Goal: Information Seeking & Learning: Compare options

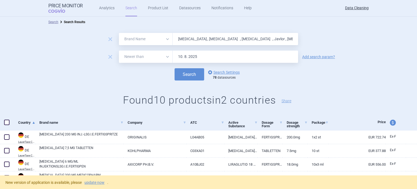
select select "brandName"
select select "newerThan"
click at [24, 53] on div "remove All Brand Name ATC Company Active Substance Country Newer than 10. 8. 20…" at bounding box center [208, 57] width 417 height 12
click at [91, 182] on link "update now" at bounding box center [95, 182] width 20 height 4
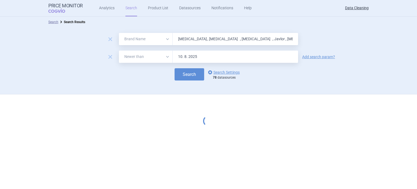
select select "brandName"
select select "newerThan"
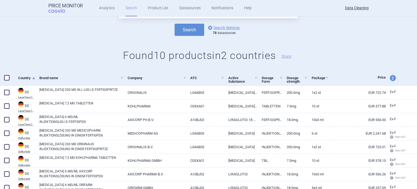
scroll to position [54, 0]
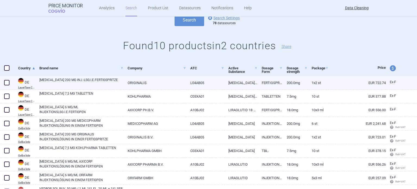
click at [7, 82] on span at bounding box center [6, 82] width 5 height 5
checkbox input "true"
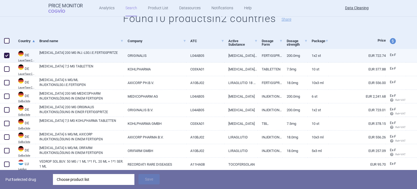
scroll to position [109, 0]
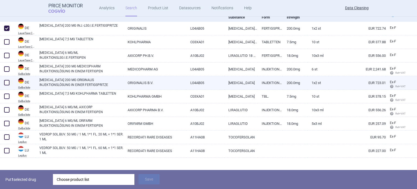
click at [8, 83] on span at bounding box center [6, 82] width 5 height 5
checkbox input "true"
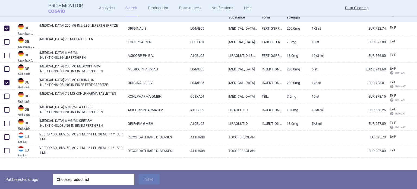
click at [110, 183] on div "Choose product list" at bounding box center [94, 179] width 74 height 11
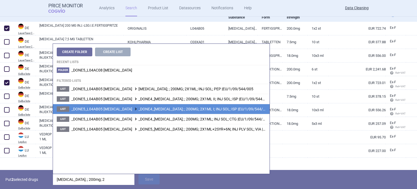
type input "[MEDICAL_DATA]; ; 200mg; 2"
click at [214, 110] on span "_DONE5_L04AB05 [MEDICAL_DATA] _DONE4_[MEDICAL_DATA]; ; 200MG; 2X1ML I; INJ SOL;…" at bounding box center [170, 109] width 198 height 4
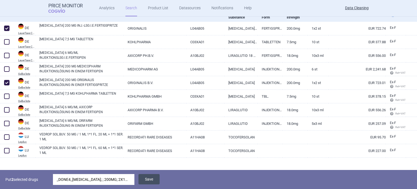
click at [152, 183] on button "Save" at bounding box center [149, 179] width 21 height 10
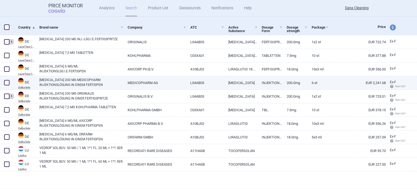
scroll to position [95, 0]
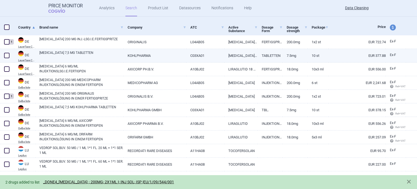
click at [3, 54] on span at bounding box center [7, 55] width 8 height 8
checkbox input "true"
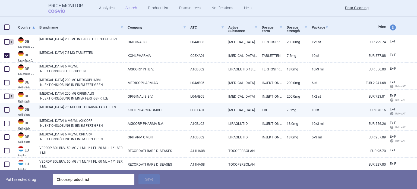
click at [7, 112] on span at bounding box center [7, 110] width 8 height 8
checkbox input "true"
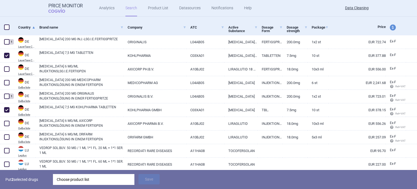
click at [120, 177] on div "Choose product list" at bounding box center [94, 179] width 74 height 11
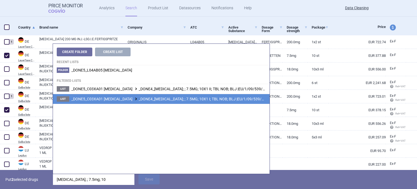
type input "[MEDICAL_DATA]; ; 7.5mg; 10"
click at [181, 100] on span "_DONE5_C03XA01 [MEDICAL_DATA] _DONE4_[MEDICAL_DATA]; ; 7.5MG; 10X1 I; TBL NOB; …" at bounding box center [169, 99] width 197 height 4
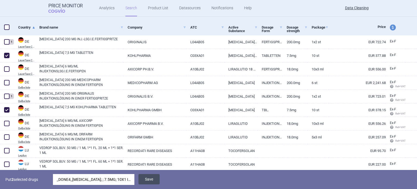
click at [149, 178] on button "Save" at bounding box center [149, 179] width 21 height 10
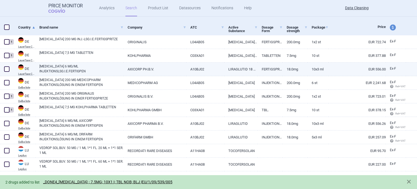
click at [8, 71] on span at bounding box center [6, 68] width 5 height 5
checkbox input "true"
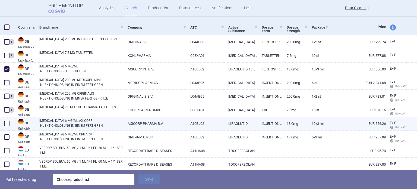
click at [5, 122] on span at bounding box center [6, 123] width 5 height 5
checkbox input "true"
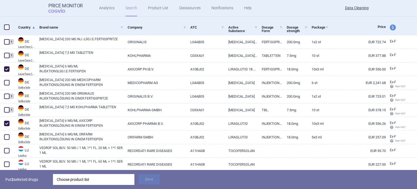
click at [89, 172] on div "Put 2 selected drugs Choose product list Save" at bounding box center [208, 179] width 417 height 19
click at [90, 176] on div "Choose product list" at bounding box center [94, 179] width 74 height 11
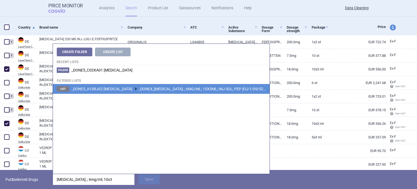
type input "[MEDICAL_DATA]; ; 6mg/ml; 10x3"
click at [201, 89] on span "_DONE5_A10BJ02 [MEDICAL_DATA] _DONE4_[MEDICAL_DATA]; ; 6MG/ML; 10X3ML; INJ SOL;…" at bounding box center [172, 89] width 202 height 4
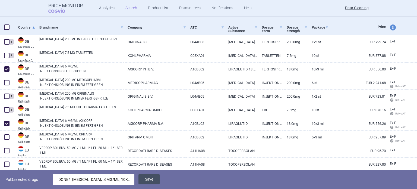
click at [153, 179] on button "Save" at bounding box center [149, 179] width 21 height 10
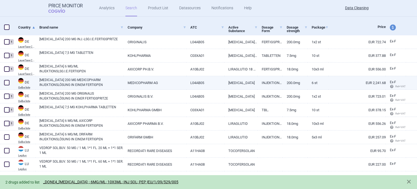
click at [7, 80] on span at bounding box center [6, 82] width 5 height 5
checkbox input "true"
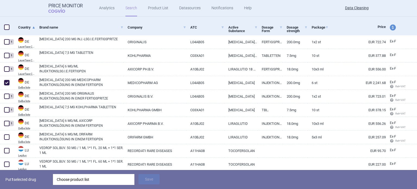
click at [104, 179] on div "Choose product list" at bounding box center [94, 179] width 74 height 11
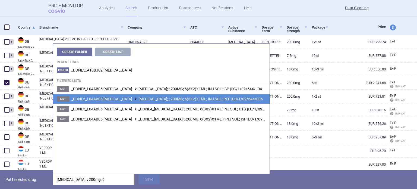
type input "[MEDICAL_DATA]; ; 200mg; 6"
click at [219, 99] on span "_DONE5_L04AB05 [MEDICAL_DATA] [MEDICAL_DATA]; ; 200MG; 6(3X2)X1ML; INJ SOL; PEP…" at bounding box center [167, 99] width 192 height 4
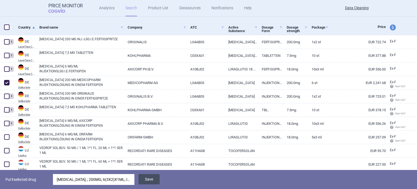
click at [152, 180] on button "Save" at bounding box center [149, 179] width 21 height 10
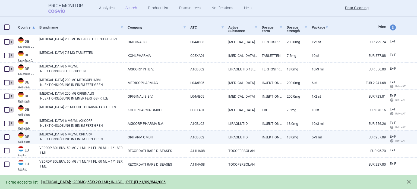
click at [10, 137] on span at bounding box center [7, 137] width 8 height 8
checkbox input "true"
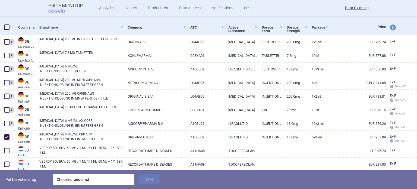
click at [92, 177] on div "Choose product list" at bounding box center [94, 179] width 74 height 11
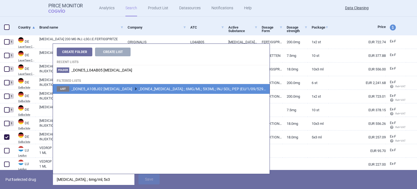
type input "[MEDICAL_DATA]; ; 6mg/ml; 5x3"
click at [177, 89] on span "_DONE5_A10BJ02 [MEDICAL_DATA] _DONE4_[MEDICAL_DATA]; ; 6MG/ML; 5X3ML; INJ SOL; …" at bounding box center [171, 89] width 200 height 4
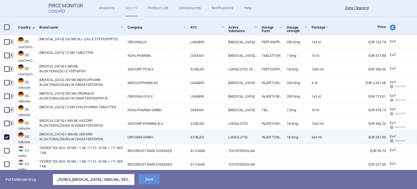
scroll to position [114, 0]
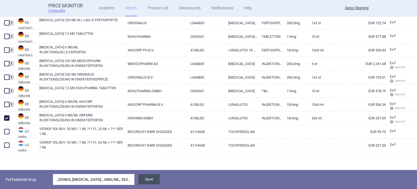
click at [154, 178] on button "Save" at bounding box center [149, 179] width 21 height 10
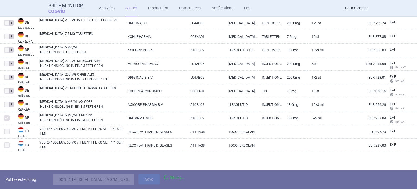
select select "brandName"
select select "newerThan"
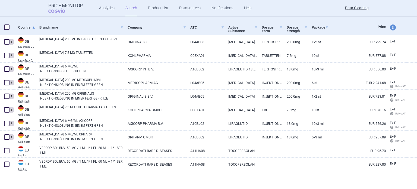
scroll to position [95, 0]
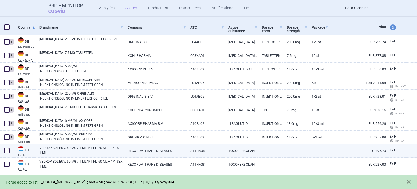
click at [4, 149] on span at bounding box center [6, 150] width 5 height 5
checkbox input "true"
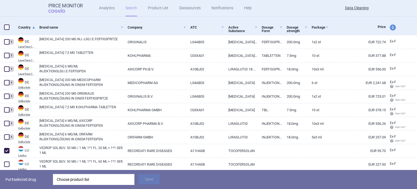
click at [68, 178] on div "Choose product list" at bounding box center [94, 179] width 74 height 11
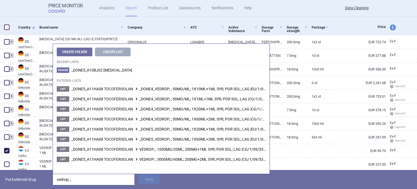
type input "vedrop; ;"
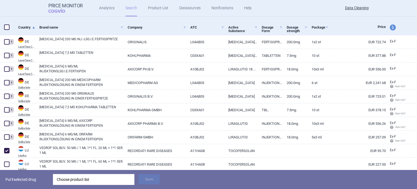
click at [17, 183] on p "Put 1 selected drug" at bounding box center [26, 179] width 43 height 11
click at [75, 176] on div "Choose product list" at bounding box center [94, 179] width 74 height 11
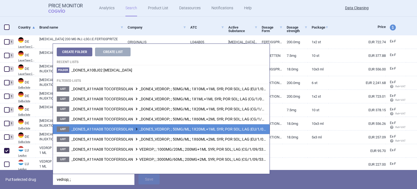
click at [197, 127] on span "_DONE5_A11HA08 TOCOFERSOLAN _DONE5_VEDROP; ; 50MG/ML; 1X20ML+1ML SYR; POR SOL; …" at bounding box center [176, 129] width 211 height 4
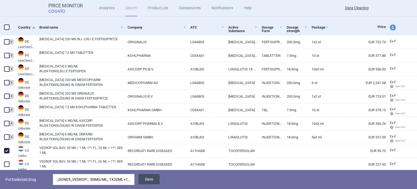
click at [149, 180] on button "Save" at bounding box center [149, 179] width 21 height 10
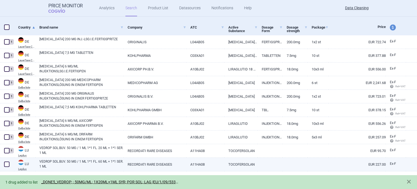
click at [9, 166] on span at bounding box center [6, 163] width 5 height 5
checkbox input "true"
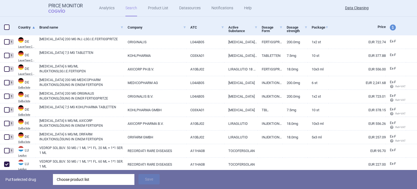
click at [84, 180] on div "Choose product list" at bounding box center [94, 179] width 74 height 11
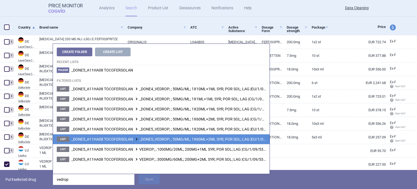
type input "vedrop"
click at [207, 140] on span "_DONE5_A11HA08 TOCOFERSOLAN _DONE5_VEDROP; ; 50MG/ML; 1X60ML+2ML SYR; POR SOL; …" at bounding box center [176, 139] width 211 height 4
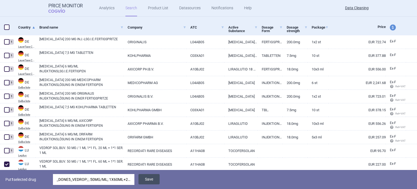
click at [149, 181] on button "Save" at bounding box center [149, 179] width 21 height 10
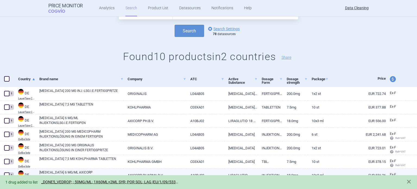
scroll to position [0, 0]
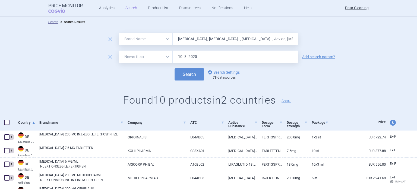
click at [217, 41] on input "[MEDICAL_DATA] , [MEDICAL_DATA] , [MEDICAL_DATA] , Javlor , [MEDICAL_DATA] , [M…" at bounding box center [236, 39] width 126 height 12
paste input "Somac , Controlo , Pantolo , Pantozol"
click at [175, 68] on button "Search" at bounding box center [190, 74] width 30 height 12
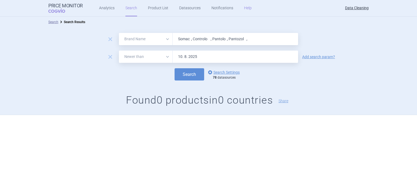
paste input "[MEDICAL_DATA] , [MEDICAL_DATA] , Modigraf , [MEDICAL_DATA]"
type input "[MEDICAL_DATA] , [MEDICAL_DATA] , Modigraf , [MEDICAL_DATA] ,"
click at [175, 68] on button "Search" at bounding box center [190, 74] width 30 height 12
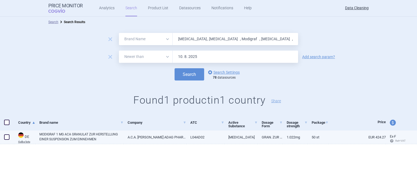
click at [3, 136] on span at bounding box center [7, 137] width 8 height 8
checkbox input "true"
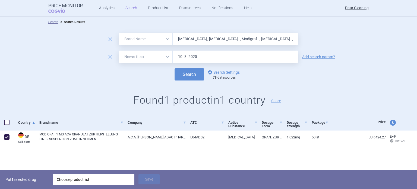
click at [85, 178] on div "Choose product list" at bounding box center [94, 179] width 74 height 11
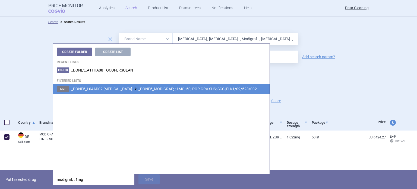
type input "modigraf; ; 1mg"
click at [153, 88] on span "_DONE5_L04AD02 [MEDICAL_DATA] _DONE5_MODIGRAF; ; 1MG; 50; POR GRA SUS; SCC |EU/…" at bounding box center [164, 89] width 186 height 4
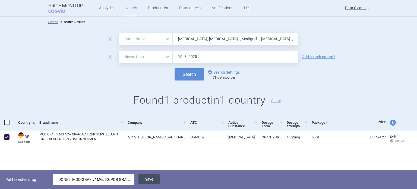
click at [155, 180] on button "Save" at bounding box center [149, 179] width 21 height 10
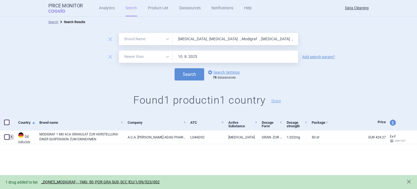
click at [218, 25] on div "Search Search Results" at bounding box center [208, 22] width 417 height 11
click at [216, 37] on input "[MEDICAL_DATA] , [MEDICAL_DATA] , Modigraf , [MEDICAL_DATA] ," at bounding box center [236, 39] width 126 height 12
paste input "Zebinix , [MEDICAL_DATA]"
click at [175, 68] on button "Search" at bounding box center [190, 74] width 30 height 12
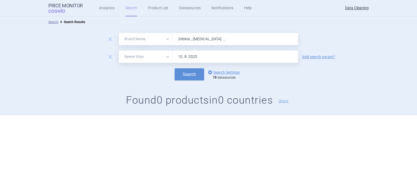
paste input "[PERSON_NAME] , [PERSON_NAME] , Ixiaro , Synflorix , Fertavid , Mepact"
type input "[PERSON_NAME] , [PERSON_NAME] , Ixiaro , Synflorix , Fertavid , Mepact ,"
click at [175, 68] on button "Search" at bounding box center [190, 74] width 30 height 12
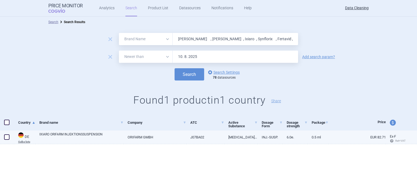
click at [7, 137] on span at bounding box center [6, 136] width 5 height 5
checkbox input "true"
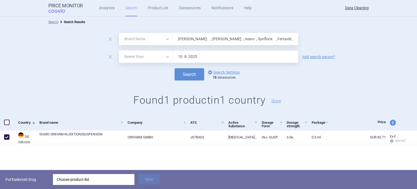
click at [96, 183] on div "Choose product list" at bounding box center [94, 179] width 74 height 11
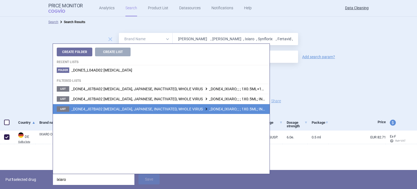
type input "ixiaro"
click at [238, 109] on span "_DONE4_J07BA02 [MEDICAL_DATA], JAPANESE, INACTIVATED, WHOLE VIRUS _DONE4_IXIARO…" at bounding box center [191, 109] width 241 height 4
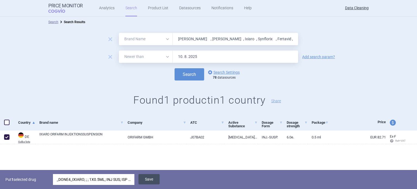
click at [155, 178] on button "Save" at bounding box center [149, 179] width 21 height 10
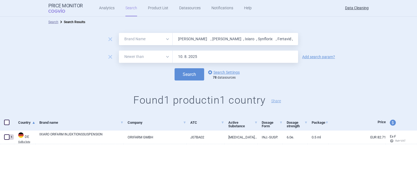
click at [246, 43] on input "[PERSON_NAME] , [PERSON_NAME] , Ixiaro , Synflorix , Fertavid , Mepact ," at bounding box center [236, 39] width 126 height 12
paste input "[MEDICAL_DATA] , [PERSON_NAME] , Valdoxan , [MEDICAL_DATA] ,"
type input "[PERSON_NAME] , [PERSON_NAME] , Ixiaro , Synflorix , Fertavid , Mepact , [MEDIC…"
click at [175, 68] on button "Search" at bounding box center [190, 74] width 30 height 12
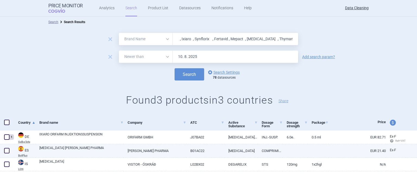
click at [7, 149] on span at bounding box center [6, 150] width 5 height 5
checkbox input "true"
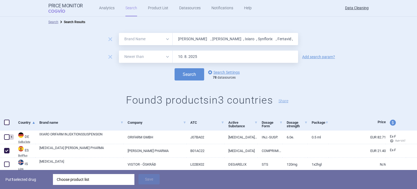
click at [78, 179] on div "Choose product list" at bounding box center [94, 179] width 74 height 11
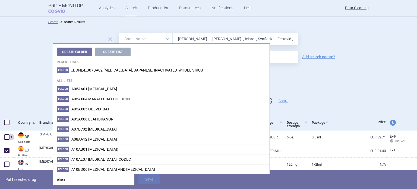
type input "[MEDICAL_DATA]"
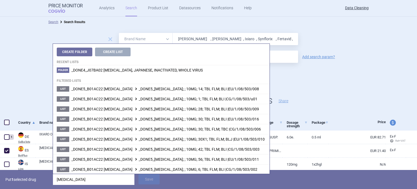
click at [19, 185] on div "Put 1 selected drug [MEDICAL_DATA] Save" at bounding box center [208, 179] width 417 height 19
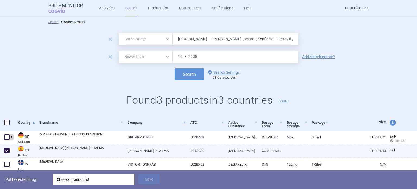
click at [74, 151] on link "[MEDICAL_DATA] [PERSON_NAME] PHARMA" at bounding box center [81, 150] width 84 height 10
select select "EUR"
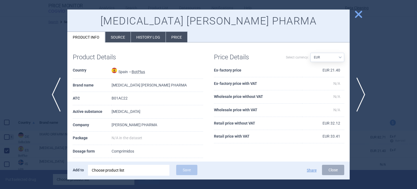
click at [120, 41] on li "Source" at bounding box center [117, 37] width 25 height 11
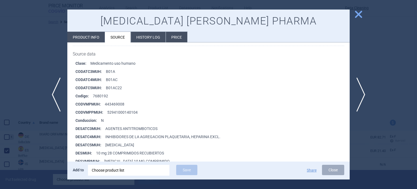
scroll to position [73, 0]
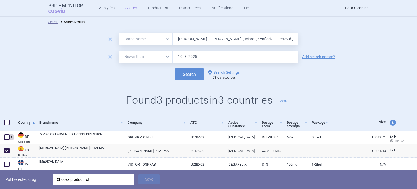
click at [114, 174] on div "Put 1 selected drug Choose product list Save" at bounding box center [208, 179] width 417 height 19
click at [107, 178] on div "Choose product list" at bounding box center [94, 179] width 74 height 11
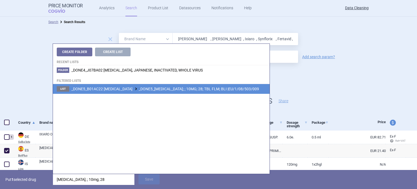
type input "[MEDICAL_DATA]; ; 10mg; 28"
click at [172, 90] on span "_DONE5_B01AC22 [MEDICAL_DATA] _DONE5_[MEDICAL_DATA]; ; 10MG; 28; TBL FLM; BLI |…" at bounding box center [165, 89] width 188 height 4
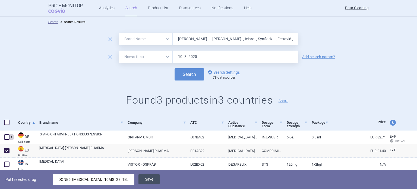
click at [148, 176] on button "Save" at bounding box center [149, 179] width 21 height 10
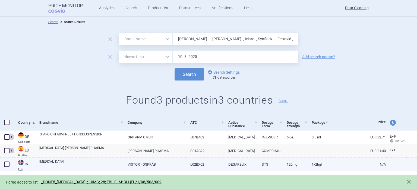
click at [8, 163] on span at bounding box center [6, 163] width 5 height 5
checkbox input "true"
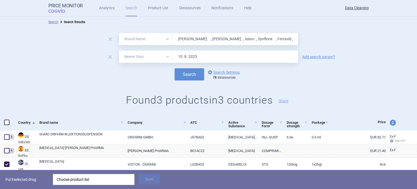
click at [83, 178] on div "Choose product list" at bounding box center [94, 179] width 74 height 11
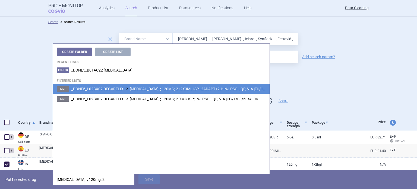
type input "[MEDICAL_DATA]; ; 120mg; 2"
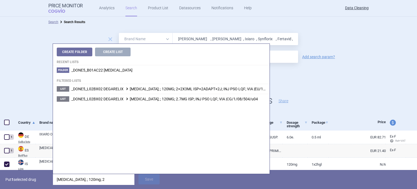
drag, startPoint x: 185, startPoint y: 89, endPoint x: 185, endPoint y: 92, distance: 3.0
click at [185, 92] on li "List _DONE5_L02BX02 DEGARELIX [MEDICAL_DATA]; ; 120MG; 2+2X3ML ISP+2ADAPT+2J; I…" at bounding box center [161, 89] width 217 height 10
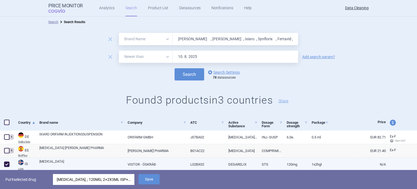
click at [129, 162] on link "VISTOR - ÓSKRÁÐ" at bounding box center [155, 164] width 62 height 13
select select "EUR"
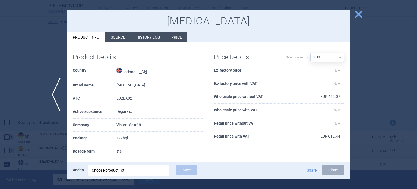
scroll to position [54, 0]
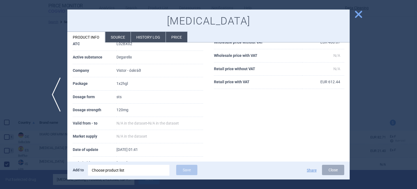
click at [120, 35] on li "Source" at bounding box center [117, 37] width 25 height 11
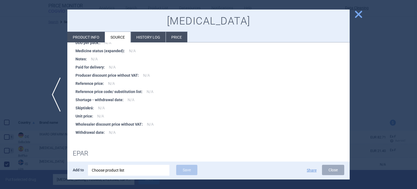
scroll to position [516, 0]
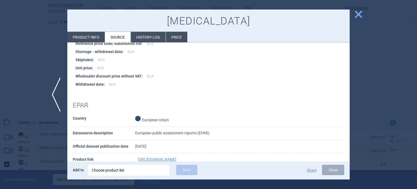
click at [0, 63] on div at bounding box center [208, 94] width 417 height 189
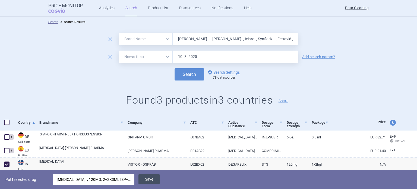
click at [143, 181] on button "Save" at bounding box center [149, 179] width 21 height 10
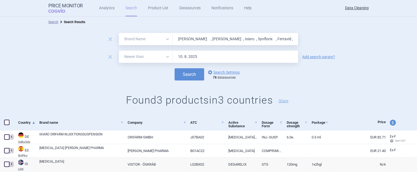
click at [206, 42] on input "[PERSON_NAME] , [PERSON_NAME] , Ixiaro , Synflorix , Fertavid , Mepact , [MEDIC…" at bounding box center [236, 39] width 126 height 12
paste input "[MEDICAL_DATA]"
click at [175, 68] on button "Search" at bounding box center [190, 74] width 30 height 12
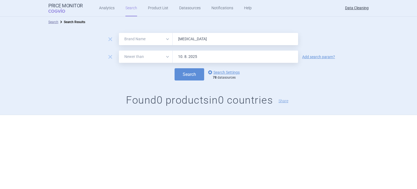
paste input "[PERSON_NAME] , [MEDICAL_DATA] , Nplat ,"
click at [175, 68] on button "Search" at bounding box center [190, 74] width 30 height 12
paste input "Rasilez , [MEDICAL_DATA] , [MEDICAL_DATA] , [MEDICAL_DATA] , [MEDICAL_DATA] , […"
type input "Rasilez , [MEDICAL_DATA] , [MEDICAL_DATA] , [MEDICAL_DATA] , [MEDICAL_DATA] , […"
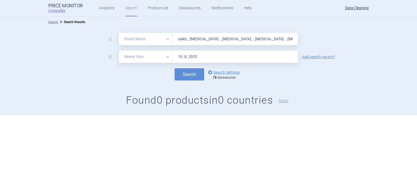
click at [175, 68] on button "Search" at bounding box center [190, 74] width 30 height 12
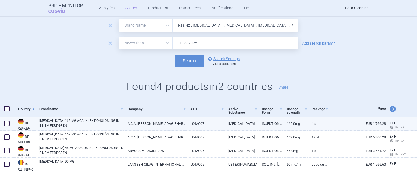
click at [7, 122] on span at bounding box center [6, 123] width 5 height 5
checkbox input "true"
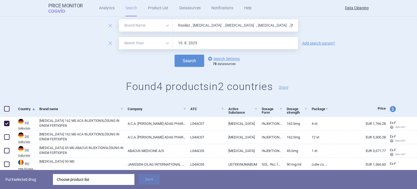
click at [72, 181] on div "Choose product list" at bounding box center [94, 179] width 74 height 11
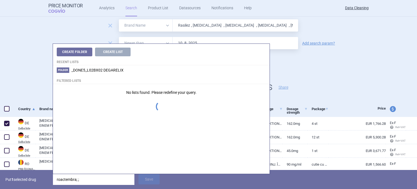
type input "roactembra; ;"
click at [24, 182] on p "Put 1 selected drug" at bounding box center [26, 179] width 43 height 11
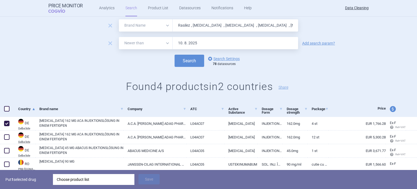
click at [73, 180] on div "Choose product list" at bounding box center [94, 179] width 74 height 11
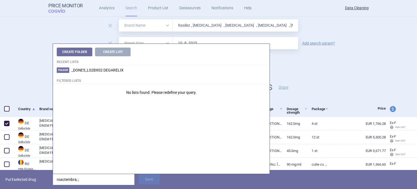
click at [73, 180] on input "roactembra; ;" at bounding box center [94, 179] width 82 height 11
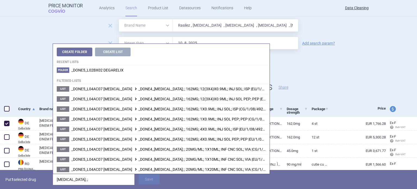
click at [90, 181] on input "[MEDICAL_DATA]; ;" at bounding box center [94, 179] width 82 height 11
type input "[MEDICAL_DATA]; ; 162mg; 4"
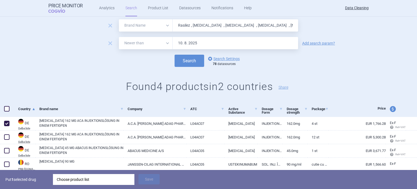
click at [41, 182] on p "Put 1 selected drug" at bounding box center [26, 179] width 43 height 11
click at [70, 175] on div "Choose product list" at bounding box center [94, 179] width 74 height 11
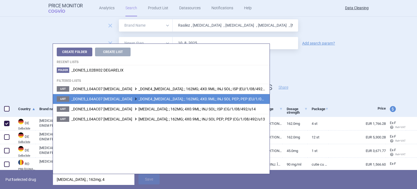
click at [199, 97] on span "_DONE5_L04AC07 [MEDICAL_DATA] _DONE4_[MEDICAL_DATA]; ; 162MG; 4X0.9ML; INJ SOL …" at bounding box center [175, 99] width 209 height 4
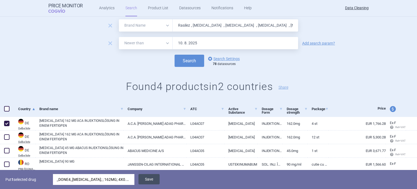
click at [152, 175] on button "Save" at bounding box center [149, 179] width 21 height 10
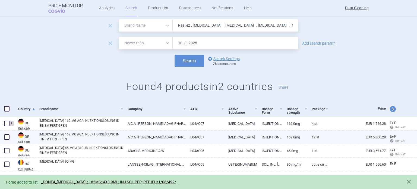
click at [7, 138] on span at bounding box center [6, 136] width 5 height 5
checkbox input "true"
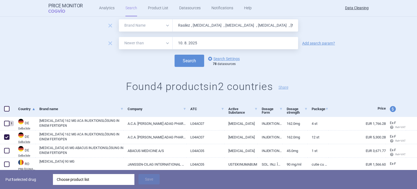
click at [81, 182] on div "Choose product list" at bounding box center [94, 179] width 74 height 11
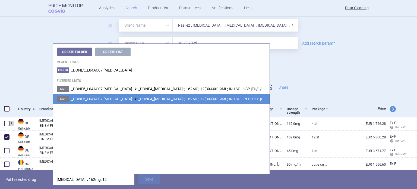
type input "[MEDICAL_DATA]; ; 162mg; 12"
click at [214, 98] on span "_DONE5_L04AC07 [MEDICAL_DATA] _DONE4_[MEDICAL_DATA]; ; 162MG; 12(3X4)X0.9ML; IN…" at bounding box center [181, 99] width 220 height 4
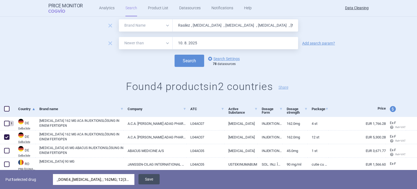
click at [158, 178] on button "Save" at bounding box center [149, 179] width 21 height 10
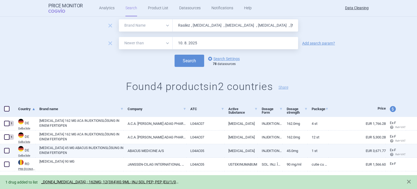
click at [5, 151] on span at bounding box center [6, 150] width 5 height 5
checkbox input "true"
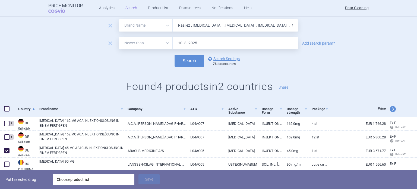
click at [84, 179] on div "Choose product list" at bounding box center [94, 179] width 74 height 11
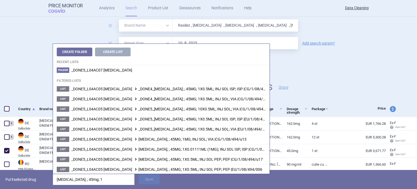
type input "[MEDICAL_DATA]; ; 45mg; 1x"
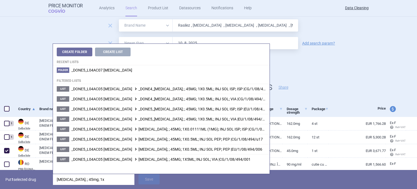
click at [42, 185] on p "Put 1 selected drug" at bounding box center [26, 179] width 43 height 11
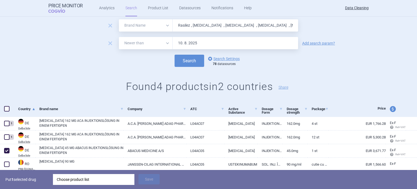
click at [77, 178] on div "Choose product list" at bounding box center [94, 179] width 74 height 11
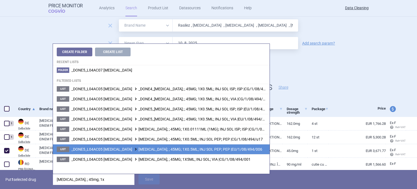
click at [177, 148] on span "_DONE5_L04AC05 [MEDICAL_DATA] [MEDICAL_DATA]; ; 45MG; 1X0.5ML; INJ SOL PEP; PEP…" at bounding box center [166, 149] width 191 height 4
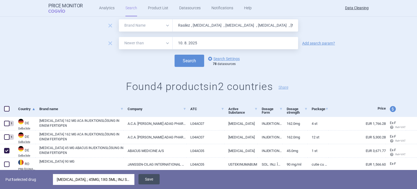
click at [154, 178] on button "Save" at bounding box center [149, 179] width 21 height 10
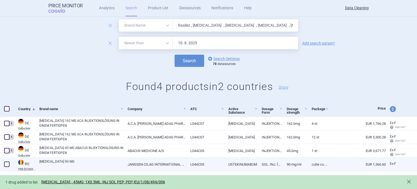
click at [73, 161] on link "[MEDICAL_DATA] 90 MG" at bounding box center [81, 164] width 84 height 10
select select "EUR"
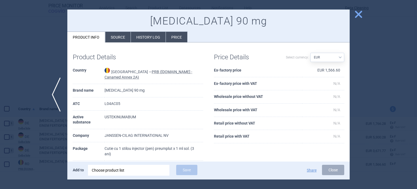
scroll to position [27, 0]
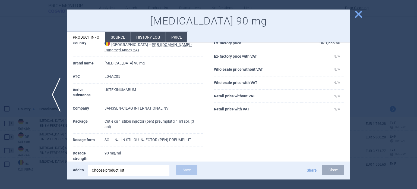
click at [0, 153] on div at bounding box center [208, 94] width 417 height 189
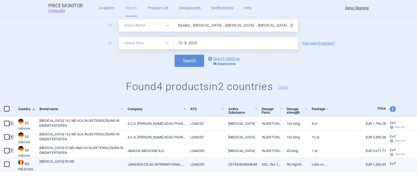
click at [5, 165] on span at bounding box center [6, 163] width 5 height 5
checkbox input "true"
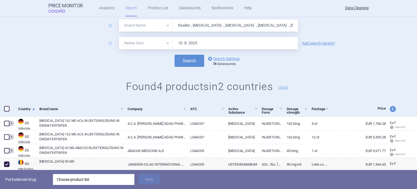
click at [61, 180] on div "Choose product list" at bounding box center [94, 179] width 74 height 11
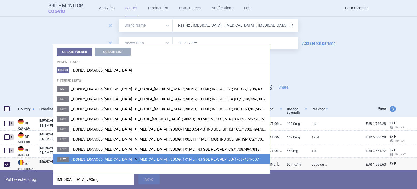
type input "[MEDICAL_DATA]; ; 90mg"
click at [201, 158] on span "_DONE5_L04AC05 [MEDICAL_DATA] [MEDICAL_DATA]; ; 90MG; 1X1ML; INJ SOL PEP; PEP |…" at bounding box center [165, 159] width 188 height 4
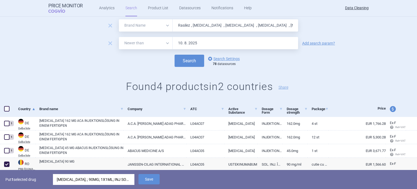
click at [136, 184] on div "Put 1 selected drug [MEDICAL_DATA]; ; 90MG; 1X1ML; INJ SOL PEP; PEP |EU/1/08/49…" at bounding box center [208, 179] width 417 height 19
click at [142, 179] on button "Save" at bounding box center [149, 179] width 21 height 10
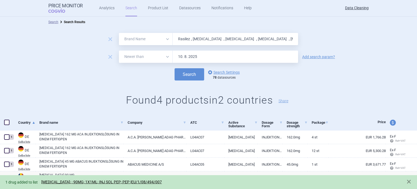
click at [183, 39] on input "Rasilez , [MEDICAL_DATA] , [MEDICAL_DATA] , [MEDICAL_DATA] , [MEDICAL_DATA] , […" at bounding box center [236, 39] width 126 height 12
paste input "Vildagliptin"
click at [175, 68] on button "Search" at bounding box center [190, 74] width 30 height 12
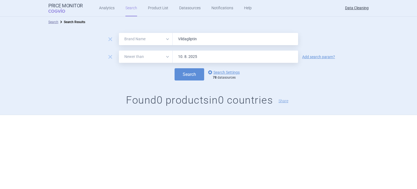
paste input "Zomarist , Azarga , Xiliarx , [GEOGRAPHIC_DATA] , [GEOGRAPHIC_DATA] , [GEOGRAPH…"
type input "Zomarist , Azarga , Xiliarx , [GEOGRAPHIC_DATA] , [GEOGRAPHIC_DATA] , [GEOGRAPH…"
click at [175, 68] on button "Search" at bounding box center [190, 74] width 30 height 12
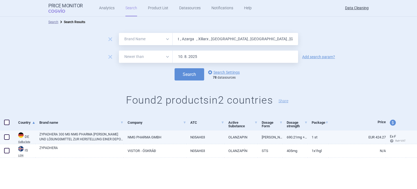
click at [8, 137] on span at bounding box center [6, 136] width 5 height 5
checkbox input "true"
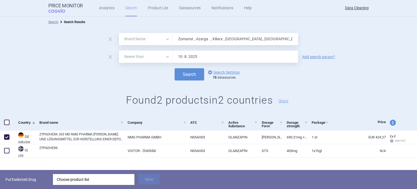
click at [72, 179] on div "Choose product list" at bounding box center [94, 179] width 74 height 11
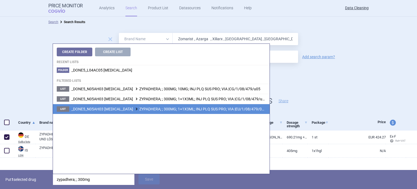
type input "zypadhera; ; 300mg"
click at [200, 110] on span "_DONE5_N05AH03 [MEDICAL_DATA] ZYPADHERA; ; 300MG; 1+1X3ML; INJ PLQ SUS PRO; VIA…" at bounding box center [168, 109] width 195 height 4
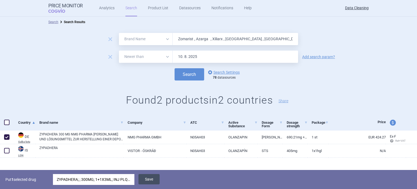
click at [153, 176] on button "Save" at bounding box center [149, 179] width 21 height 10
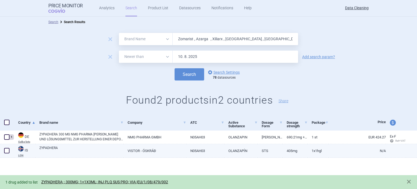
click at [8, 149] on span at bounding box center [6, 150] width 5 height 5
checkbox input "true"
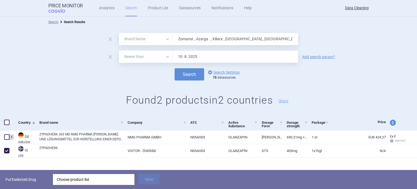
click at [98, 176] on div "Choose product list" at bounding box center [94, 179] width 74 height 11
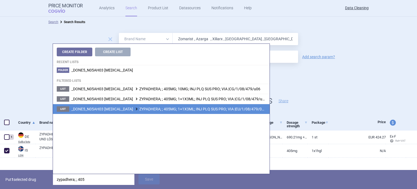
type input "zypadhera; ; 405"
click at [178, 110] on span "_DONE5_N05AH03 [MEDICAL_DATA] ZYPADHERA; ; 405MG; 1+1X3ML; INJ PLQ SUS PRO; VIA…" at bounding box center [168, 109] width 195 height 4
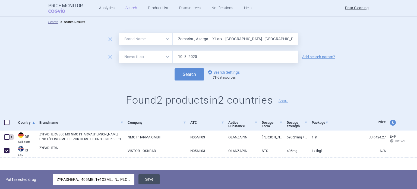
click at [146, 178] on button "Save" at bounding box center [149, 179] width 21 height 10
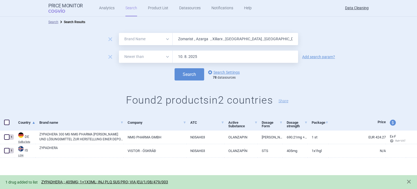
click at [224, 38] on input "Zomarist , Azarga , Xiliarx , [GEOGRAPHIC_DATA] , [GEOGRAPHIC_DATA] , [GEOGRAPH…" at bounding box center [236, 39] width 126 height 12
paste input "[MEDICAL_DATA]"
type input "[MEDICAL_DATA]"
click at [175, 68] on button "Search" at bounding box center [190, 74] width 30 height 12
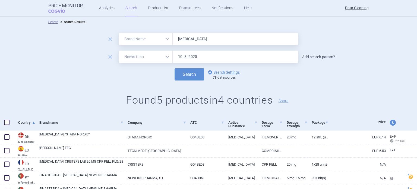
click at [313, 58] on link "Add search param?" at bounding box center [318, 57] width 33 height 4
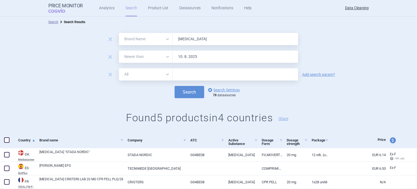
click at [267, 72] on input "text" at bounding box center [236, 74] width 126 height 12
paste input "Lilly"
type input "Lilly"
click at [175, 86] on button "Search" at bounding box center [190, 92] width 30 height 12
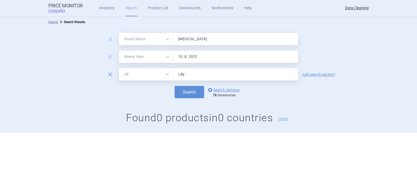
click at [111, 71] on span "remove" at bounding box center [111, 75] width 8 height 8
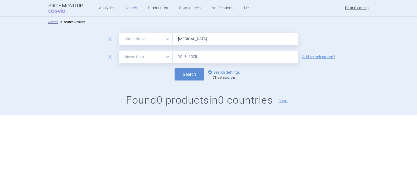
drag, startPoint x: 220, startPoint y: 36, endPoint x: 117, endPoint y: 35, distance: 102.4
click at [138, 35] on div "All Brand Name ATC Company Active Substance Country Newer than [MEDICAL_DATA]" at bounding box center [208, 39] width 179 height 12
paste input "[MEDICAL_DATA]"
type input "[MEDICAL_DATA]"
click at [175, 68] on button "Search" at bounding box center [190, 74] width 30 height 12
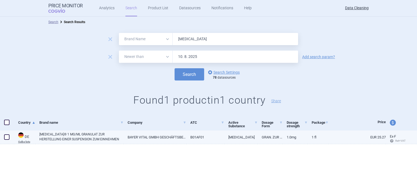
click at [2, 140] on div at bounding box center [7, 137] width 14 height 14
click at [4, 139] on span at bounding box center [7, 137] width 8 height 8
checkbox input "true"
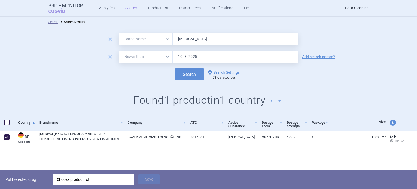
click at [76, 182] on div "Choose product list" at bounding box center [94, 179] width 74 height 11
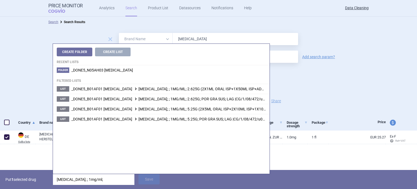
type input "[MEDICAL_DATA]; ; 1mg/ml;"
click at [43, 175] on p "Put 1 selected drug" at bounding box center [26, 179] width 43 height 11
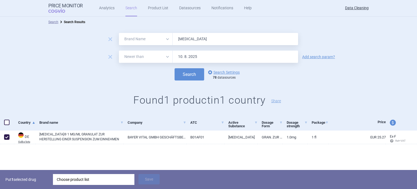
click at [106, 188] on div "Put 1 selected drug Choose product list Save" at bounding box center [208, 179] width 417 height 19
click at [107, 184] on div "Choose product list" at bounding box center [94, 179] width 74 height 11
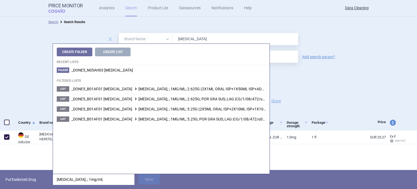
click at [40, 163] on div "Search Search Results remove All Brand Name ATC Company Active Substance Countr…" at bounding box center [208, 93] width 417 height 153
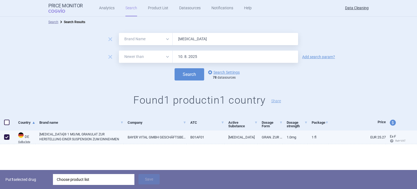
click at [77, 132] on link "[MEDICAL_DATA]® 1 MG/ML GRANULAT ZUR HERSTELLUNG EINER SUSPENSION ZUM EINNEHMEN" at bounding box center [81, 137] width 84 height 10
select select "EUR"
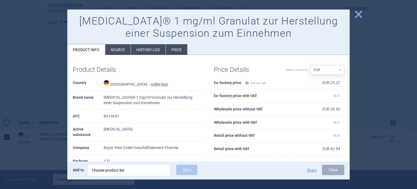
click at [124, 51] on li "Source" at bounding box center [117, 49] width 25 height 11
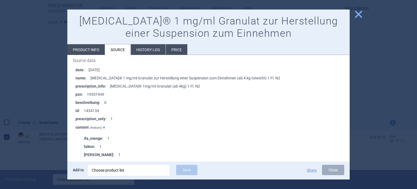
scroll to position [82, 0]
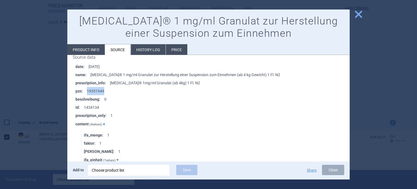
drag, startPoint x: 109, startPoint y: 90, endPoint x: 86, endPoint y: 89, distance: 22.9
click at [86, 89] on li "pzn : 19551949" at bounding box center [213, 91] width 274 height 8
copy li "19551949"
click at [27, 114] on div at bounding box center [208, 94] width 417 height 189
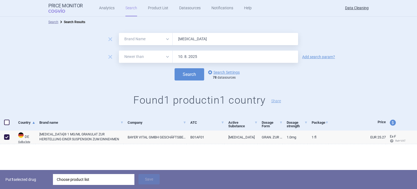
click at [105, 176] on div "Choose product list" at bounding box center [94, 179] width 74 height 11
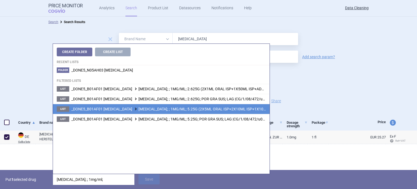
click at [168, 108] on span "_DONE5_B01AF01 [MEDICAL_DATA] [MEDICAL_DATA]; ; 1MG/ML; 5.25G (2X5ML ORAL ISP+2…" at bounding box center [215, 109] width 288 height 4
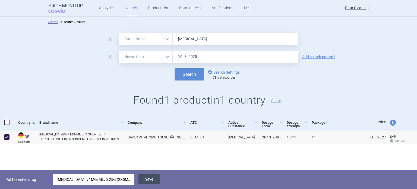
click at [151, 181] on button "Save" at bounding box center [149, 179] width 21 height 10
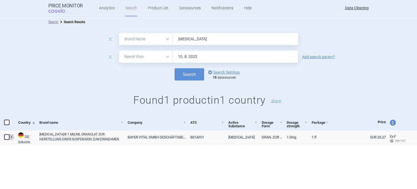
click at [247, 37] on input "[MEDICAL_DATA]" at bounding box center [236, 39] width 126 height 12
paste input "[MEDICAL_DATA]"
click at [175, 68] on button "Search" at bounding box center [190, 74] width 30 height 12
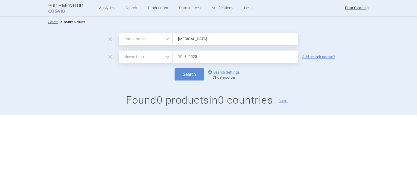
click at [219, 34] on input "[MEDICAL_DATA]" at bounding box center [236, 39] width 126 height 12
paste input "Ratiograstim , Tevagrastim , Neutroval , [MEDICAL_DATA] , Intelenc , [MEDICAL_D…"
type input "Ratiograstim , Tevagrastim , Neutroval , [MEDICAL_DATA] , Intelenc , [MEDICAL_D…"
click at [175, 68] on button "Search" at bounding box center [190, 74] width 30 height 12
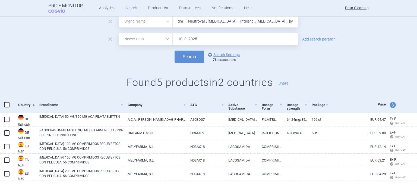
scroll to position [27, 0]
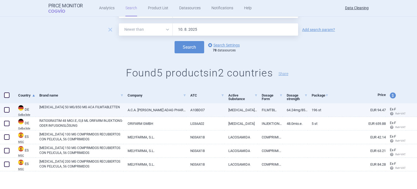
click at [8, 110] on span at bounding box center [6, 109] width 5 height 5
checkbox input "true"
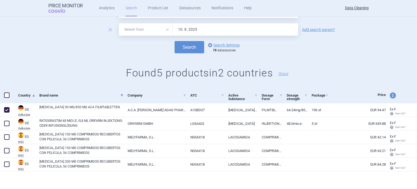
scroll to position [0, 0]
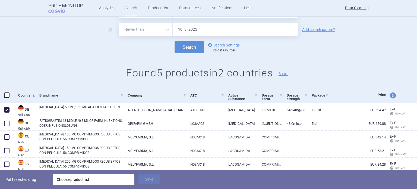
click at [97, 176] on div "Choose product list" at bounding box center [94, 179] width 74 height 11
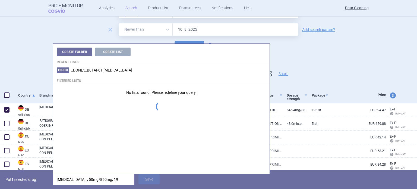
type input "[MEDICAL_DATA]; ; 50mg/850mg; 196"
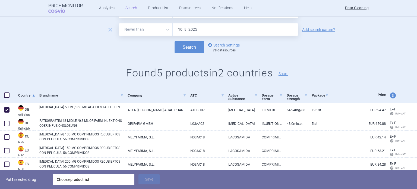
click at [35, 178] on p "Put 1 selected drug" at bounding box center [26, 179] width 43 height 11
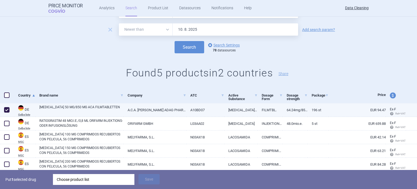
click at [102, 108] on link "[MEDICAL_DATA] 50 MG/850 MG ACA FILMTABLETTEN" at bounding box center [81, 110] width 84 height 10
select select "EUR"
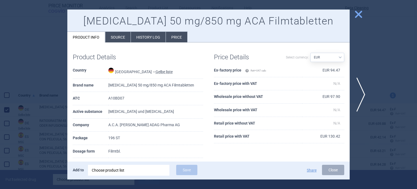
click at [122, 36] on li "Source" at bounding box center [117, 37] width 25 height 11
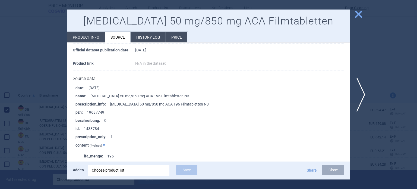
scroll to position [54, 0]
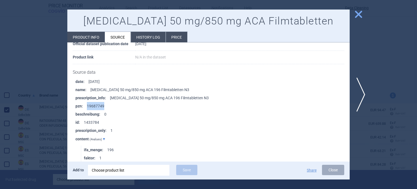
drag, startPoint x: 109, startPoint y: 105, endPoint x: 87, endPoint y: 103, distance: 21.5
click at [87, 103] on li "pzn : 19687749" at bounding box center [213, 106] width 274 height 8
copy li "19687749"
click at [10, 48] on div at bounding box center [208, 94] width 417 height 189
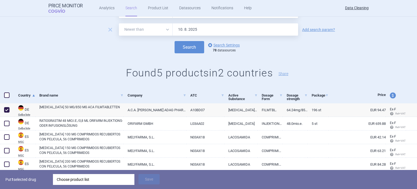
click at [87, 177] on div "Choose product list" at bounding box center [94, 179] width 74 height 11
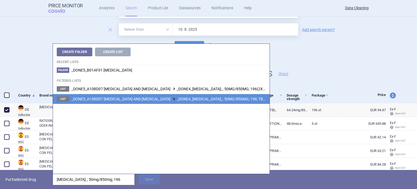
click at [219, 99] on span "_DONE5_A10BD07 [MEDICAL_DATA] AND [MEDICAL_DATA] _DONE4_[MEDICAL_DATA]; ; 50MG/…" at bounding box center [192, 99] width 242 height 4
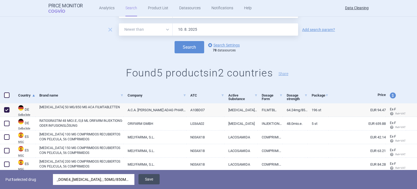
click at [152, 178] on button "Save" at bounding box center [149, 179] width 21 height 10
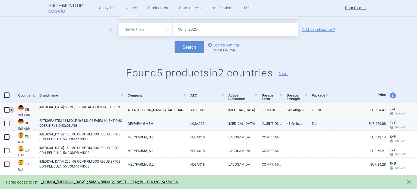
click at [8, 121] on span at bounding box center [6, 123] width 5 height 5
checkbox input "true"
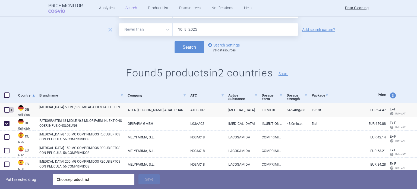
click at [91, 181] on div "Choose product list" at bounding box center [94, 179] width 74 height 11
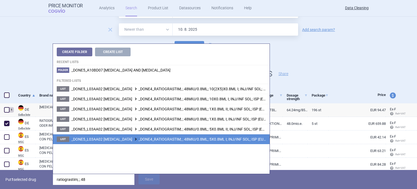
type input "ratiograstim; ; 48"
click at [212, 141] on span "_DONE5_L03AA02 [MEDICAL_DATA] _DONE4_RATIOGRASTIM; ; 48MIU/0.8ML; 5X0.8ML I; IN…" at bounding box center [180, 139] width 218 height 4
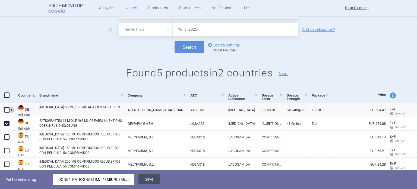
click at [152, 180] on button "Save" at bounding box center [149, 179] width 21 height 10
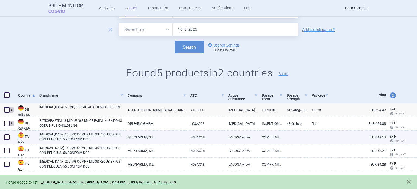
click at [8, 134] on span at bounding box center [7, 137] width 8 height 8
checkbox input "true"
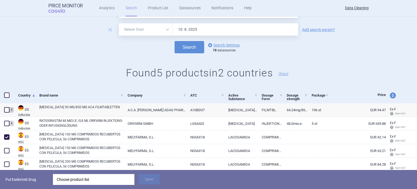
click at [83, 175] on div "Choose product list" at bounding box center [94, 179] width 74 height 11
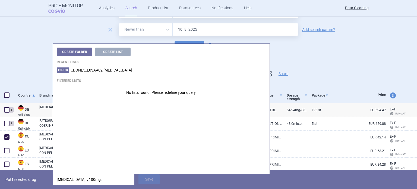
type input "[MEDICAL_DATA]; ; 100mg;"
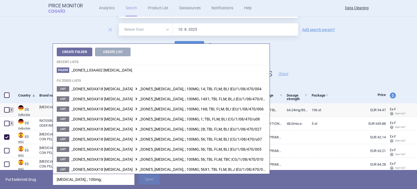
click at [25, 178] on p "Put 1 selected drug" at bounding box center [26, 179] width 43 height 11
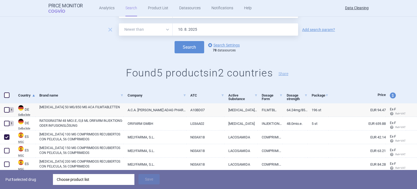
click at [128, 178] on div "Choose product list" at bounding box center [94, 179] width 74 height 11
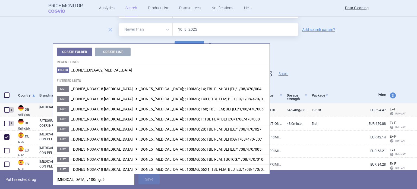
type input "[MEDICAL_DATA]; ; 100mg; 56"
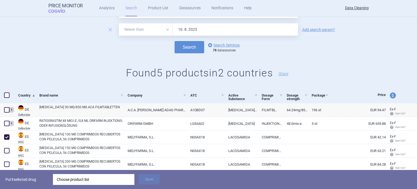
click at [23, 67] on h1 "Found 5 products in 2 countries Share" at bounding box center [208, 73] width 417 height 12
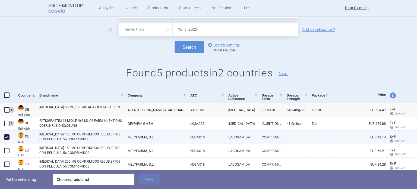
click at [102, 138] on link "[MEDICAL_DATA] 100 MG COMPRIMIDOS RECUBIERTOS CON PELICULA, 56 COMPRIMIDOS" at bounding box center [81, 137] width 84 height 10
select select "EUR"
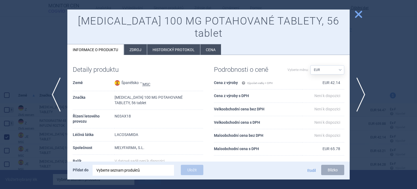
click at [137, 44] on li "Zdroj" at bounding box center [135, 49] width 23 height 11
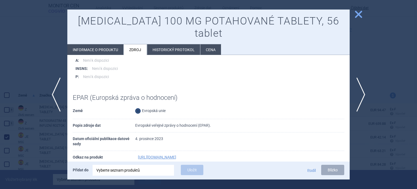
scroll to position [375, 0]
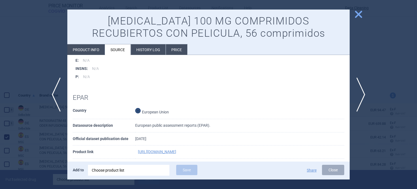
click at [0, 19] on div at bounding box center [208, 94] width 417 height 189
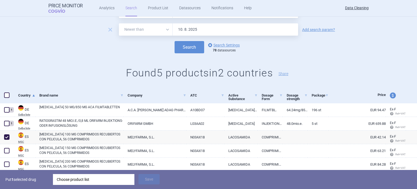
click at [93, 177] on div "Choose product list" at bounding box center [94, 179] width 74 height 11
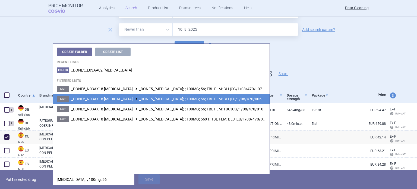
click at [242, 101] on li "List _DONE5_N03AX18 [MEDICAL_DATA] _DONE5_[MEDICAL_DATA]; ; 100MG; 56; TBL FLM;…" at bounding box center [161, 99] width 217 height 10
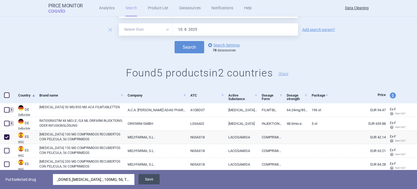
drag, startPoint x: 148, startPoint y: 178, endPoint x: 140, endPoint y: 178, distance: 7.6
click at [147, 178] on button "Save" at bounding box center [149, 179] width 21 height 10
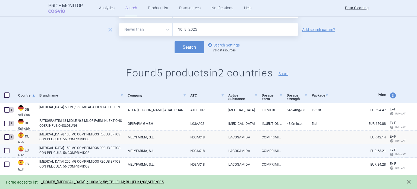
click at [6, 151] on span at bounding box center [6, 150] width 5 height 5
checkbox input "true"
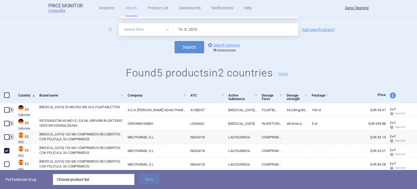
click at [82, 179] on div "Choose product list" at bounding box center [94, 179] width 74 height 11
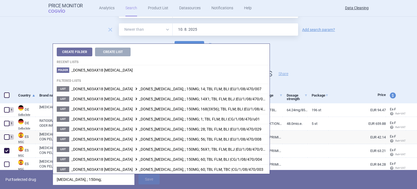
type input "[MEDICAL_DATA]; ; 150mg;"
click at [34, 181] on p "Put 1 selected drug" at bounding box center [26, 179] width 43 height 11
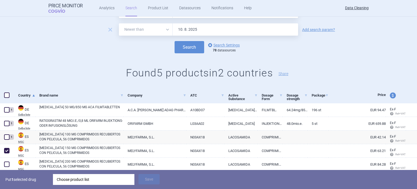
click at [65, 183] on div "Choose product list" at bounding box center [94, 179] width 74 height 11
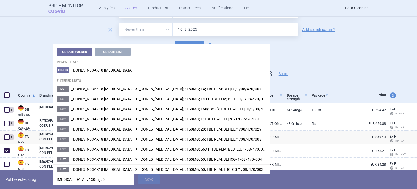
type input "[MEDICAL_DATA]; ; 150mg; 56"
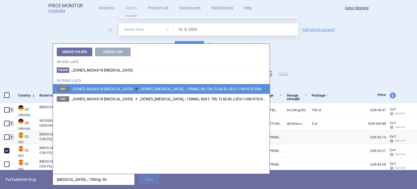
click at [187, 93] on li "List _DONE5_N03AX18 [MEDICAL_DATA] _DONE5_[MEDICAL_DATA]; ; 150MG; 56; TBL FLM;…" at bounding box center [161, 89] width 217 height 10
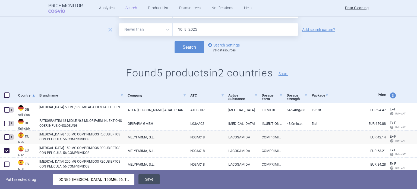
click at [154, 179] on button "Save" at bounding box center [149, 179] width 21 height 10
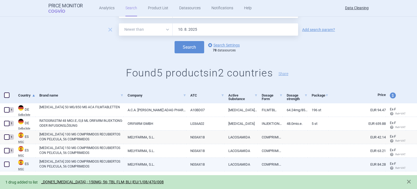
click at [9, 164] on span at bounding box center [6, 163] width 5 height 5
checkbox input "true"
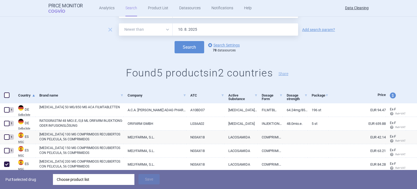
click at [83, 183] on div "Choose product list" at bounding box center [94, 179] width 74 height 11
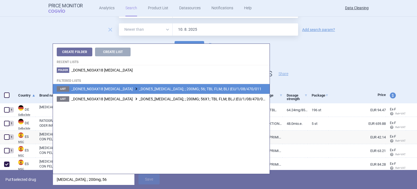
type input "[MEDICAL_DATA]; ; 200mg; 56"
click at [220, 90] on span "_DONE5_N03AX18 [MEDICAL_DATA] _DONE5_[MEDICAL_DATA]; ; 200MG; 56; TBL FLM; BLI …" at bounding box center [166, 89] width 190 height 4
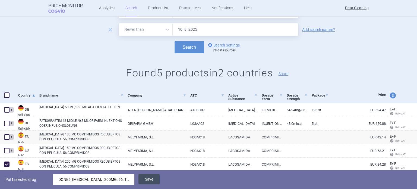
click at [157, 179] on button "Save" at bounding box center [149, 179] width 21 height 10
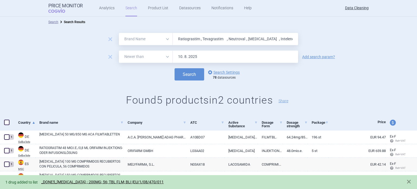
click at [248, 44] on input "Ratiograstim , Tevagrastim , Neutroval , [MEDICAL_DATA] , Intelenc , [MEDICAL_D…" at bounding box center [236, 39] width 126 height 12
paste input "[MEDICAL_DATA]"
click at [175, 68] on button "Search" at bounding box center [190, 74] width 30 height 12
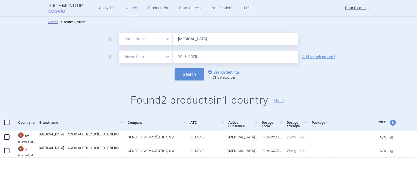
paste input "Efficib , [MEDICAL_DATA] , [MEDICAL_DATA] , Latixa , [MEDICAL_DATA] , Tyverb , …"
type input "Efficib , [MEDICAL_DATA] , [MEDICAL_DATA] , Latixa , [MEDICAL_DATA] , Tyverb , …"
click at [175, 68] on button "Search" at bounding box center [190, 74] width 30 height 12
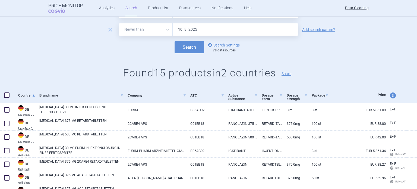
scroll to position [54, 0]
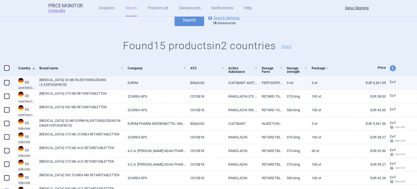
click at [7, 81] on span at bounding box center [6, 82] width 5 height 5
checkbox input "true"
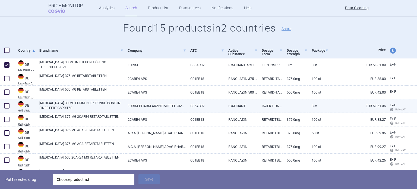
scroll to position [82, 0]
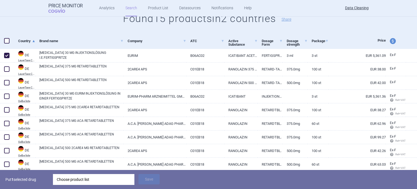
click at [85, 178] on div "Choose product list" at bounding box center [94, 179] width 74 height 11
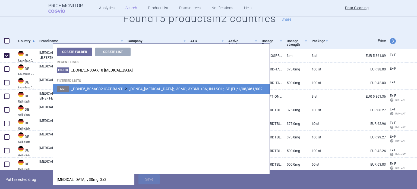
type input "[MEDICAL_DATA]; ; 30mg; 3x3"
click at [211, 93] on li "List _DONE5_B06AC02 ICATIBANT _DONE4_[MEDICAL_DATA]; ; 30MG; 3X3ML+3N; INJ SOL;…" at bounding box center [161, 89] width 217 height 10
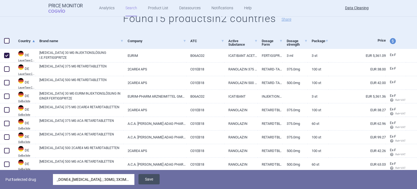
click at [152, 180] on button "Save" at bounding box center [149, 179] width 21 height 10
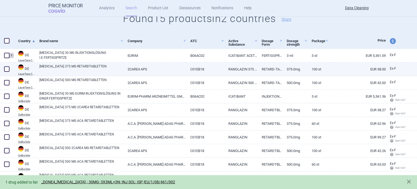
click at [6, 67] on span at bounding box center [6, 68] width 5 height 5
checkbox input "true"
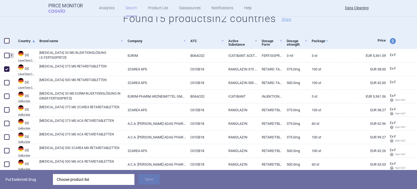
click at [105, 173] on div "Put 1 selected drug Choose product list Save" at bounding box center [208, 179] width 417 height 19
click at [102, 178] on div "Choose product list" at bounding box center [94, 179] width 74 height 11
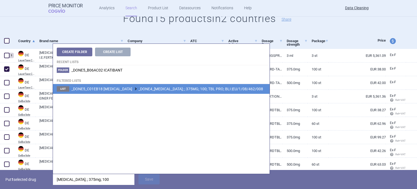
type input "[MEDICAL_DATA]; ; 375mg; 100"
click at [249, 88] on li "List _DONE5_C01EB18 [MEDICAL_DATA] _DONE4_[MEDICAL_DATA]; ; 375MG; 100; TBL PRO…" at bounding box center [161, 89] width 217 height 10
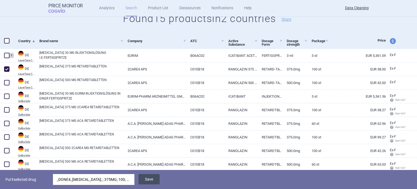
click at [151, 180] on button "Save" at bounding box center [149, 179] width 21 height 10
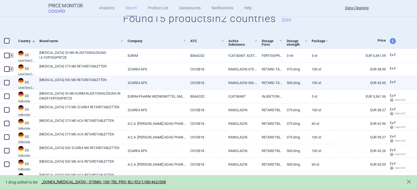
click at [8, 83] on span at bounding box center [6, 82] width 5 height 5
checkbox input "true"
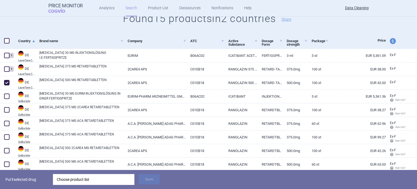
click at [78, 182] on div "Choose product list" at bounding box center [94, 179] width 74 height 11
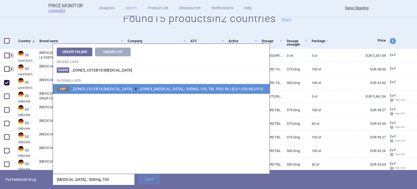
type input "[MEDICAL_DATA]; ; 500mg; 100"
click at [187, 91] on li "List _DONE5_C01EB18 [MEDICAL_DATA] _DONE4_[MEDICAL_DATA]; ; 500MG; 100; TBL PRO…" at bounding box center [161, 89] width 217 height 10
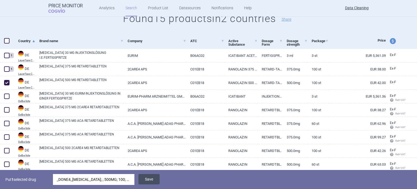
click at [153, 179] on button "Save" at bounding box center [149, 179] width 21 height 10
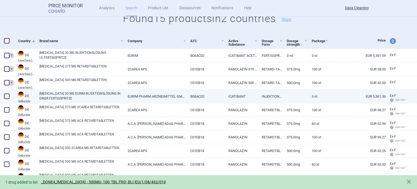
click at [6, 95] on span at bounding box center [6, 95] width 5 height 5
checkbox input "true"
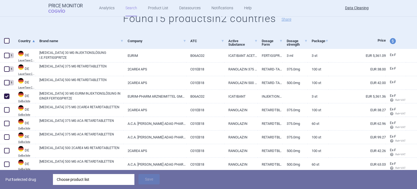
click at [86, 180] on div "Choose product list" at bounding box center [94, 179] width 74 height 11
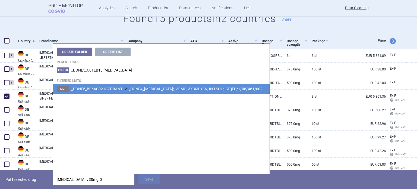
type input "[MEDICAL_DATA]; ; 30mg; 3"
click at [205, 88] on span "_DONE5_B06AC02 ICATIBANT _DONE4_[MEDICAL_DATA]; ; 30MG; 3X3ML+3N; INJ SOL; ISP …" at bounding box center [166, 89] width 191 height 4
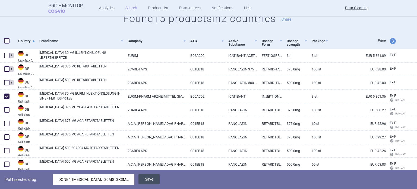
click at [151, 183] on button "Save" at bounding box center [149, 179] width 21 height 10
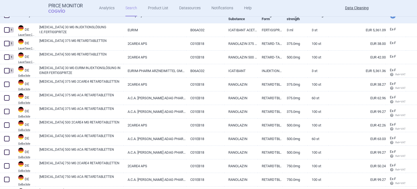
scroll to position [136, 0]
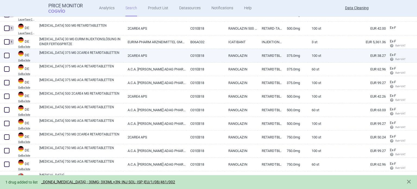
click at [2, 55] on div at bounding box center [7, 56] width 14 height 14
click at [5, 55] on span at bounding box center [6, 55] width 5 height 5
checkbox input "true"
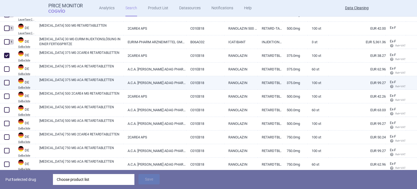
click at [7, 83] on span at bounding box center [6, 82] width 5 height 5
checkbox input "true"
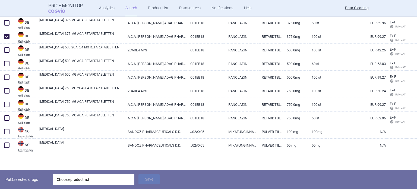
scroll to position [155, 0]
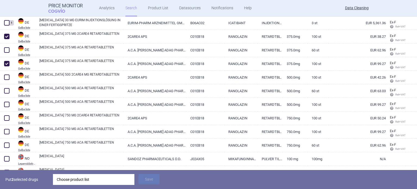
click at [100, 177] on div "Choose product list" at bounding box center [94, 179] width 74 height 11
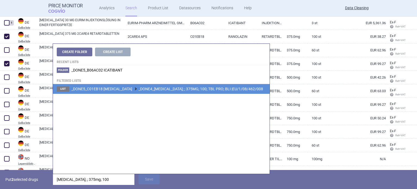
type input "[MEDICAL_DATA]; ; 375mg; 100"
click at [172, 90] on span "_DONE5_C01EB18 [MEDICAL_DATA] _DONE4_[MEDICAL_DATA]; ; 375MG; 100; TBL PRO; BLI…" at bounding box center [167, 89] width 192 height 4
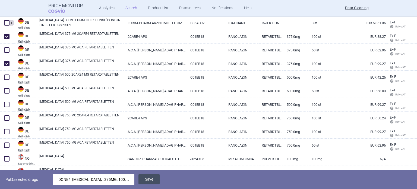
click at [157, 180] on button "Save" at bounding box center [149, 179] width 21 height 10
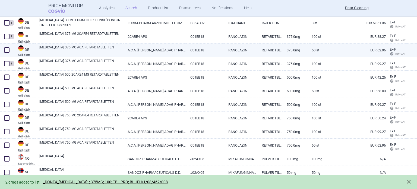
click at [7, 53] on span at bounding box center [7, 50] width 8 height 8
checkbox input "true"
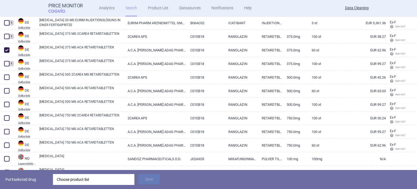
click at [102, 179] on div "Choose product list" at bounding box center [94, 179] width 74 height 11
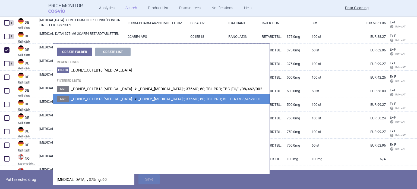
type input "[MEDICAL_DATA]; ; 375mg; 60"
click at [170, 102] on li "List _DONE5_C01EB18 [MEDICAL_DATA] _DONE5_[MEDICAL_DATA]; ; 375MG; 60; TBL PRO;…" at bounding box center [161, 99] width 217 height 10
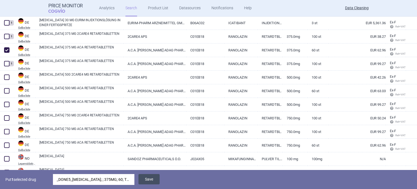
click at [148, 180] on button "Save" at bounding box center [149, 179] width 21 height 10
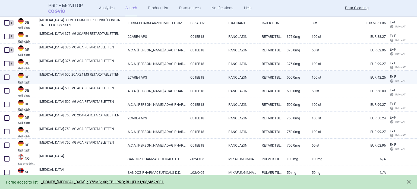
click at [4, 76] on span at bounding box center [6, 76] width 5 height 5
checkbox input "true"
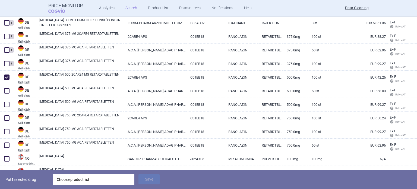
click at [92, 180] on div "Choose product list" at bounding box center [94, 179] width 74 height 11
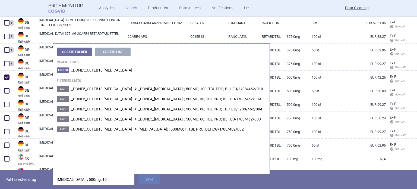
type input "[MEDICAL_DATA]; ; 500mg; 100"
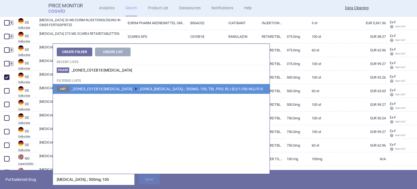
click at [158, 93] on li "List _DONE5_C01EB18 [MEDICAL_DATA] _DONE4_[MEDICAL_DATA]; ; 500MG; 100; TBL PRO…" at bounding box center [161, 89] width 217 height 10
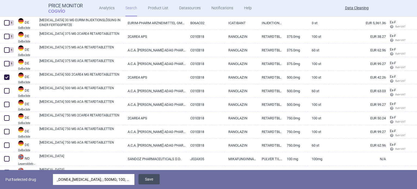
click at [148, 178] on button "Save" at bounding box center [149, 179] width 21 height 10
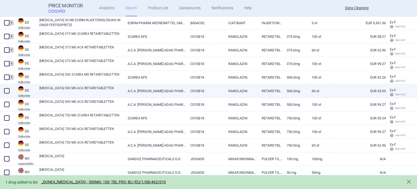
click at [10, 92] on span at bounding box center [7, 91] width 8 height 8
checkbox input "true"
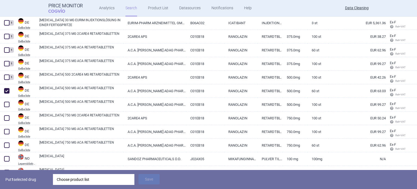
click at [106, 178] on div "Choose product list" at bounding box center [94, 179] width 74 height 11
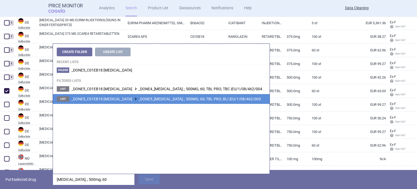
type input "[MEDICAL_DATA]; ; 500mg; 60"
click at [184, 100] on span "_DONE5_C01EB18 [MEDICAL_DATA] _DONE5_[MEDICAL_DATA]; ; 500MG; 60; TBL PRO; BLI …" at bounding box center [166, 99] width 190 height 4
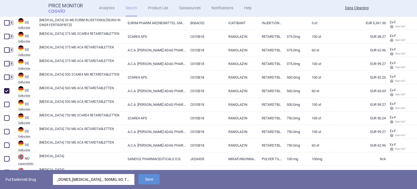
drag, startPoint x: 155, startPoint y: 177, endPoint x: 147, endPoint y: 172, distance: 9.9
click at [155, 177] on button "Save" at bounding box center [149, 179] width 21 height 10
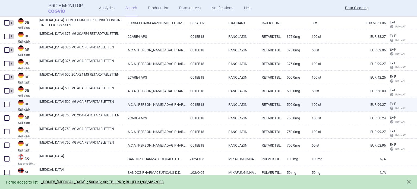
click at [7, 104] on span at bounding box center [6, 104] width 5 height 5
checkbox input "true"
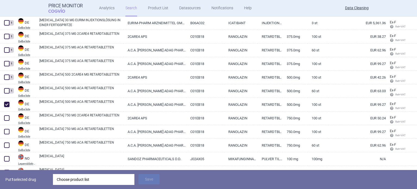
click at [98, 179] on div "Choose product list" at bounding box center [94, 179] width 74 height 11
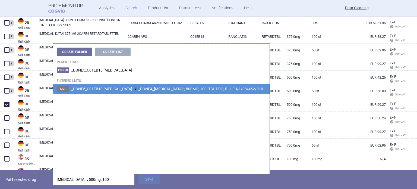
type input "[MEDICAL_DATA]; ; 500mg; 100"
click at [210, 84] on li "List _DONE5_C01EB18 [MEDICAL_DATA] _DONE4_[MEDICAL_DATA]; ; 500MG; 100; TBL PRO…" at bounding box center [161, 89] width 217 height 10
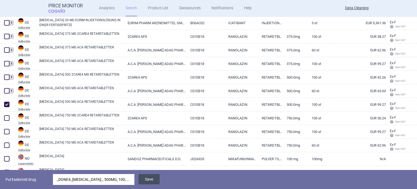
click at [151, 178] on button "Save" at bounding box center [149, 179] width 21 height 10
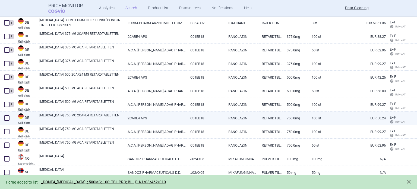
click at [7, 118] on span at bounding box center [6, 117] width 5 height 5
checkbox input "true"
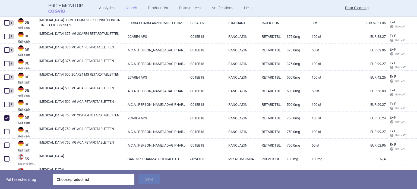
click at [120, 182] on div "Choose product list" at bounding box center [94, 179] width 74 height 11
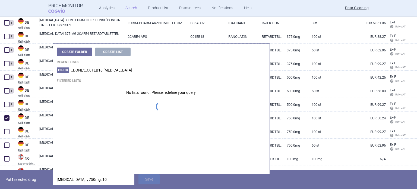
type input "[MEDICAL_DATA]; ; 750mg; 100"
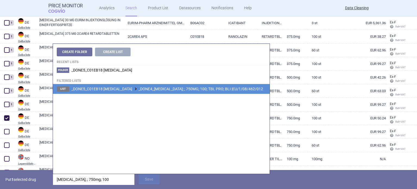
click at [220, 89] on span "_DONE5_C01EB18 [MEDICAL_DATA] _DONE4_[MEDICAL_DATA]; ; 750MG; 100; TBL PRO; BLI…" at bounding box center [167, 89] width 192 height 4
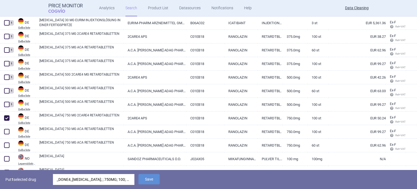
click at [149, 175] on button "Save" at bounding box center [149, 179] width 21 height 10
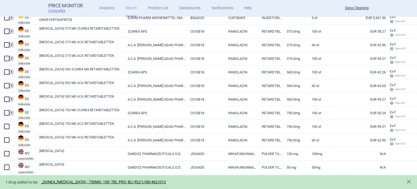
scroll to position [163, 0]
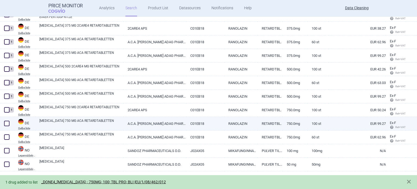
click at [5, 124] on span at bounding box center [6, 123] width 5 height 5
checkbox input "true"
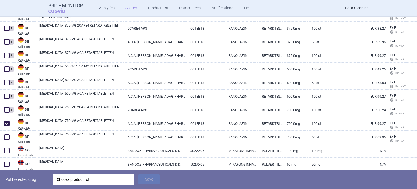
click at [89, 173] on div "Put 1 selected drug Choose product list Save" at bounding box center [208, 179] width 417 height 19
click at [85, 180] on div "Choose product list" at bounding box center [94, 179] width 74 height 11
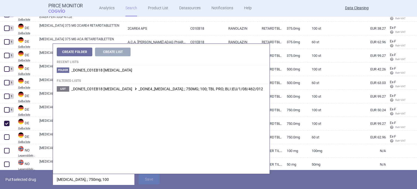
type input "[MEDICAL_DATA]; ; 750mg; 100"
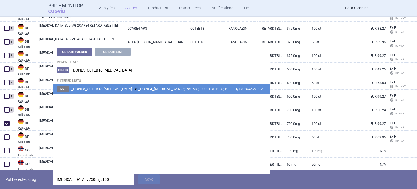
drag, startPoint x: 183, startPoint y: 95, endPoint x: 192, endPoint y: 85, distance: 12.9
click at [183, 94] on div "Create Folder Create List Recent lists Folder _DONE5_C01EB18 [MEDICAL_DATA] Fil…" at bounding box center [161, 109] width 217 height 130
click at [192, 85] on li "List _DONE5_C01EB18 [MEDICAL_DATA] _DONE4_[MEDICAL_DATA]; ; 750MG; 100; TBL PRO…" at bounding box center [161, 89] width 217 height 10
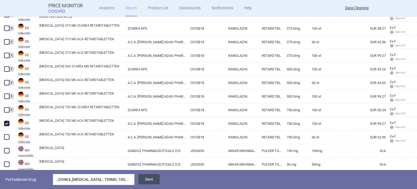
click at [145, 182] on button "Save" at bounding box center [149, 179] width 21 height 10
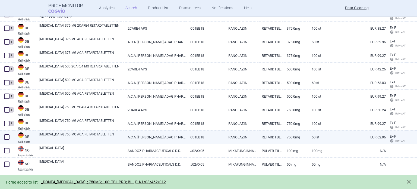
click at [7, 137] on span at bounding box center [6, 136] width 5 height 5
checkbox input "true"
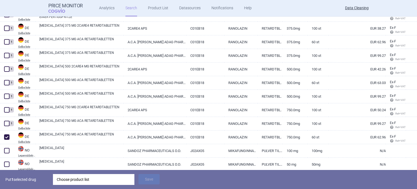
click at [95, 179] on div "Choose product list" at bounding box center [94, 179] width 74 height 11
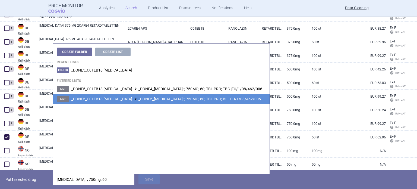
type input "[MEDICAL_DATA]; ; 750mg; 60"
click at [182, 98] on span "_DONE5_C01EB18 [MEDICAL_DATA] _DONE5_[MEDICAL_DATA]; ; 750MG; 60; TBL PRO; BLI …" at bounding box center [166, 99] width 190 height 4
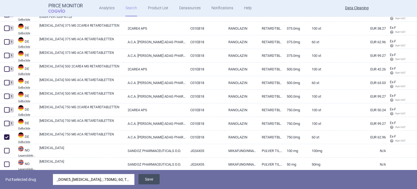
click at [153, 182] on button "Save" at bounding box center [149, 179] width 21 height 10
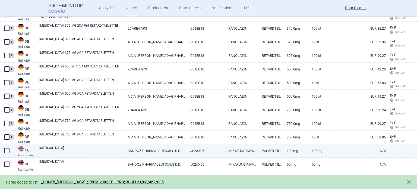
click at [70, 147] on link "[MEDICAL_DATA]" at bounding box center [81, 150] width 84 height 10
select select "EUR"
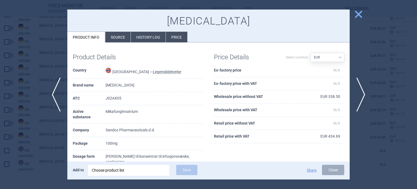
click at [113, 35] on li "Source" at bounding box center [117, 37] width 25 height 11
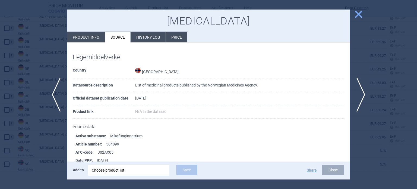
scroll to position [82, 0]
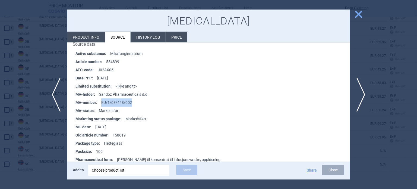
drag, startPoint x: 133, startPoint y: 102, endPoint x: 100, endPoint y: 104, distance: 32.9
click at [100, 104] on li "MA-number : EU/1/08/448/002" at bounding box center [213, 102] width 274 height 8
copy li "EU/1/08/448/002"
click at [117, 167] on div "Choose product list" at bounding box center [129, 170] width 74 height 11
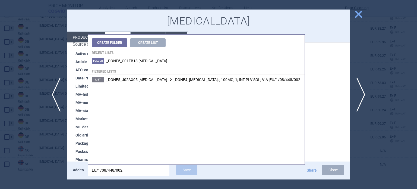
type input "EU/1/08/448/002"
click at [242, 72] on h4 "Filtered lists" at bounding box center [196, 70] width 217 height 9
click at [215, 85] on div "Create Folder Create List Recent lists Folder _DONE5_C01EB18 [MEDICAL_DATA] Fil…" at bounding box center [196, 100] width 217 height 130
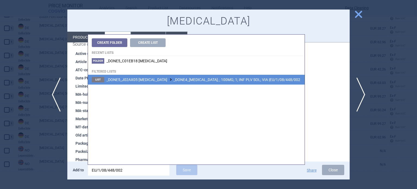
click at [213, 84] on li "List _DONE5_J02AX05 [MEDICAL_DATA] _DONE4_[MEDICAL_DATA]; ; 100MG; 1; INF PLV S…" at bounding box center [196, 80] width 217 height 10
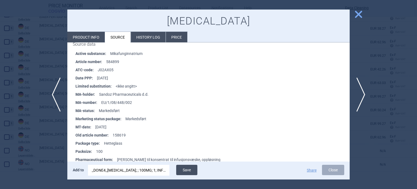
click at [187, 170] on button "Save" at bounding box center [186, 170] width 21 height 10
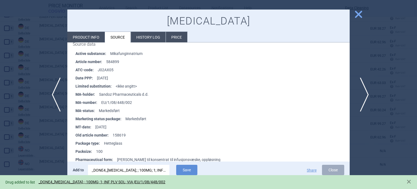
click at [362, 94] on span "next" at bounding box center [363, 94] width 12 height 34
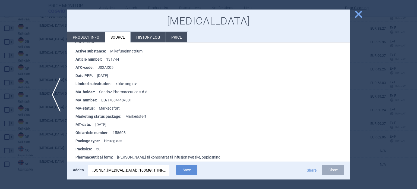
scroll to position [109, 0]
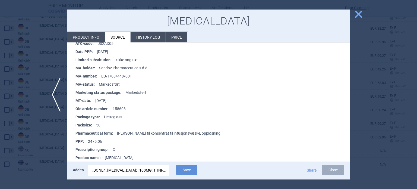
click at [145, 164] on div "Add to _DONE4_[MEDICAL_DATA]; ; 100MG; 1; INF PLV SOL; VIA |EU/1/08/448/002 Sav…" at bounding box center [208, 170] width 283 height 18
click at [139, 166] on div "_DONE4_[MEDICAL_DATA]; ; 100MG; 1; INF PLV SOL; VIA |EU/1/08/448/002" at bounding box center [129, 170] width 74 height 11
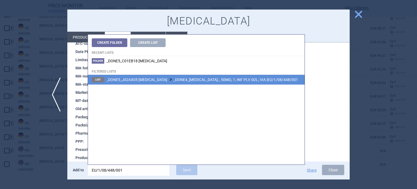
type input "EU/1/08/448/001"
click at [227, 83] on li "List _DONE5_J02AX05 [MEDICAL_DATA] _DONE4_[MEDICAL_DATA]; ; 50MG; 1; INF PLV SO…" at bounding box center [196, 80] width 217 height 10
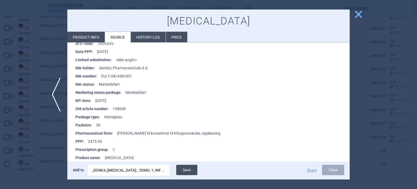
click at [192, 169] on button "Save" at bounding box center [186, 170] width 21 height 10
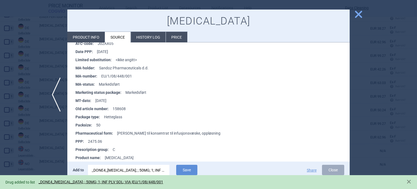
click at [0, 89] on div at bounding box center [208, 94] width 417 height 189
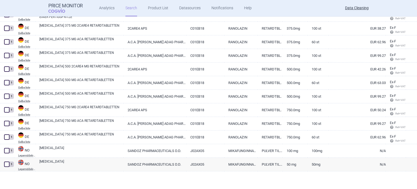
scroll to position [7, 0]
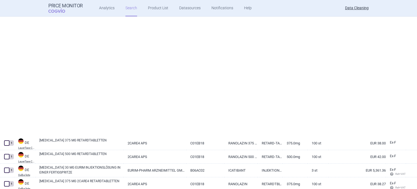
select select "brandName"
select select "newerThan"
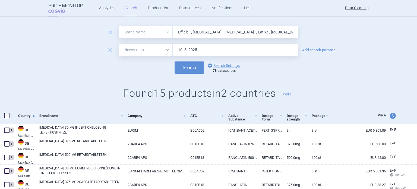
scroll to position [0, 0]
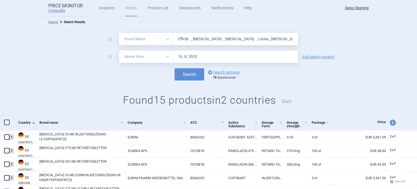
click at [239, 37] on input "Efficib , [MEDICAL_DATA] , [MEDICAL_DATA] , Latixa , [MEDICAL_DATA] , Tyverb , …" at bounding box center [236, 39] width 126 height 12
paste input "Thalidomid"
click at [175, 68] on button "Search" at bounding box center [190, 74] width 30 height 12
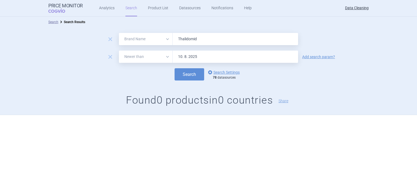
paste input "Effentora , [MEDICAL_DATA] , [MEDICAL_DATA] , [MEDICAL_DATA] , [MEDICAL_DATA] ,…"
type input "Effentora , [MEDICAL_DATA] , [MEDICAL_DATA] , [MEDICAL_DATA] , [MEDICAL_DATA] ,…"
click at [175, 68] on button "Search" at bounding box center [190, 74] width 30 height 12
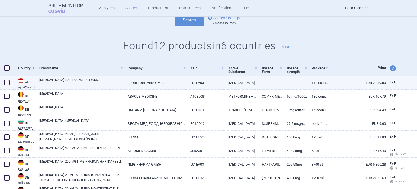
click at [5, 80] on span at bounding box center [6, 82] width 5 height 5
checkbox input "true"
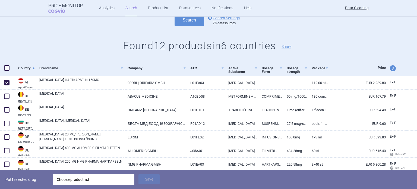
click at [106, 181] on div "Choose product list" at bounding box center [94, 179] width 74 height 11
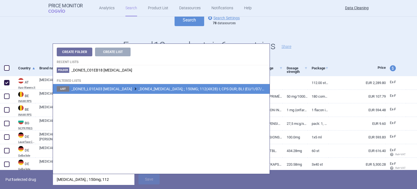
type input "[MEDICAL_DATA]; ; 150mg; 112"
click at [163, 90] on span "_DONE5_L01EA03 [MEDICAL_DATA] _DONE4_[MEDICAL_DATA]; ; 150MG; 112(4X28) I; CPS …" at bounding box center [173, 89] width 205 height 4
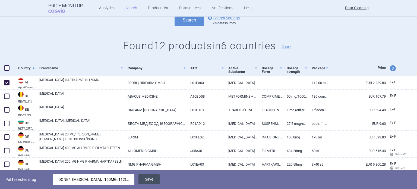
click at [143, 181] on button "Save" at bounding box center [149, 179] width 21 height 10
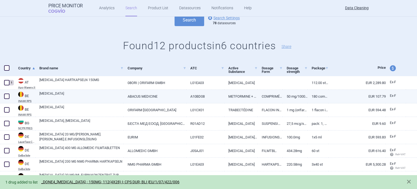
click at [5, 94] on span at bounding box center [6, 95] width 5 height 5
checkbox input "true"
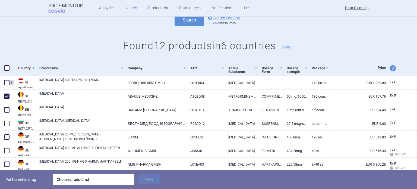
click at [100, 180] on div "Choose product list" at bounding box center [94, 179] width 74 height 11
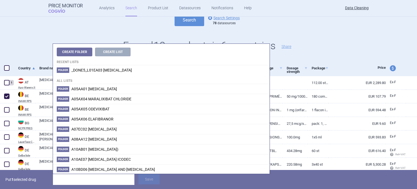
type input "u"
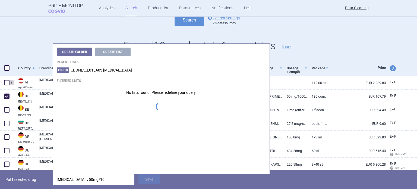
type input "[MEDICAL_DATA]; ; 50mg/100"
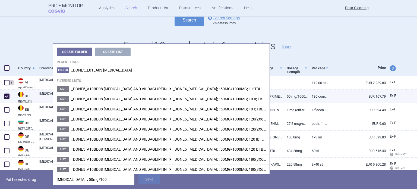
click at [292, 96] on link "50 mg/1000 mg (Abacus)" at bounding box center [295, 96] width 25 height 13
select select "EUR"
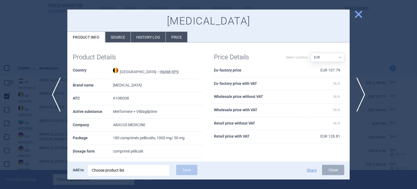
click at [0, 58] on div at bounding box center [208, 94] width 417 height 189
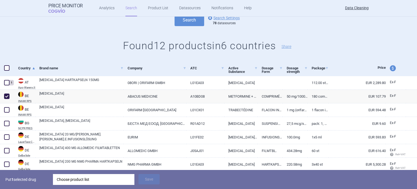
click at [118, 178] on div "Choose product list" at bounding box center [94, 179] width 74 height 11
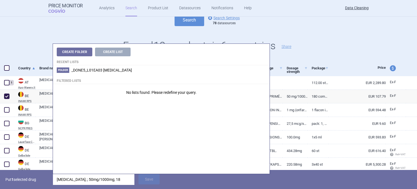
type input "[MEDICAL_DATA]; ; 50mg/1000mg; 180"
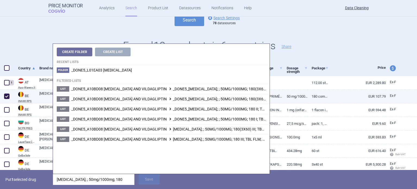
click at [316, 96] on link "180 comprimés pelliculés, 1000 mg/ 50 mg" at bounding box center [318, 96] width 21 height 13
select select "EUR"
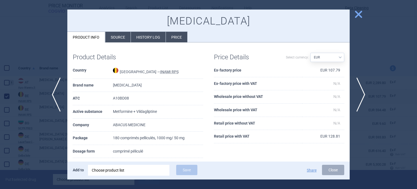
scroll to position [27, 0]
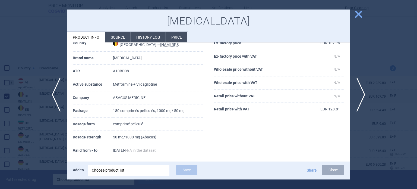
click at [118, 38] on li "Source" at bounding box center [117, 37] width 25 height 11
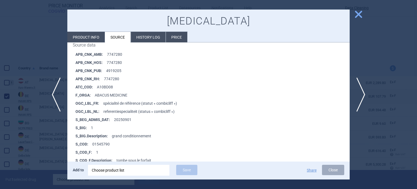
scroll to position [109, 0]
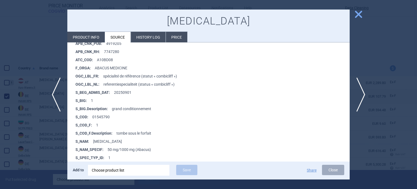
click at [9, 80] on div at bounding box center [208, 94] width 417 height 189
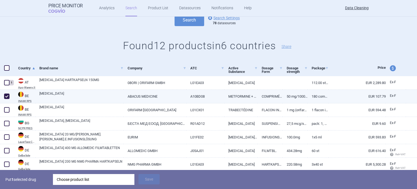
click at [72, 95] on link "[MEDICAL_DATA]" at bounding box center [81, 96] width 84 height 10
select select "EUR"
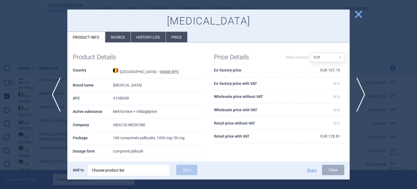
drag, startPoint x: 13, startPoint y: 133, endPoint x: 44, endPoint y: 152, distance: 37.2
click at [12, 133] on div at bounding box center [208, 94] width 417 height 189
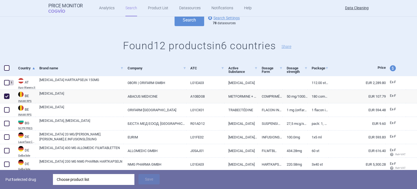
click at [80, 177] on div "Choose product list" at bounding box center [94, 179] width 74 height 11
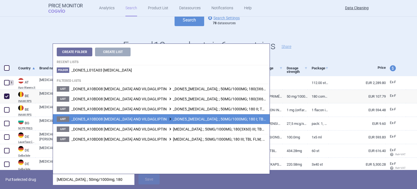
click at [232, 120] on span "_DONE5_A10BD08 [MEDICAL_DATA] AND VILDAGLIPTIN _DONE5_[MEDICAL_DATA]; ; 50MG/10…" at bounding box center [192, 119] width 242 height 4
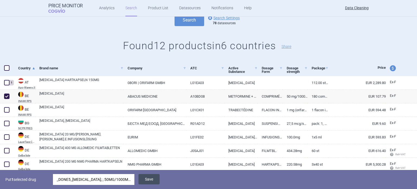
click at [154, 178] on button "Save" at bounding box center [149, 179] width 21 height 10
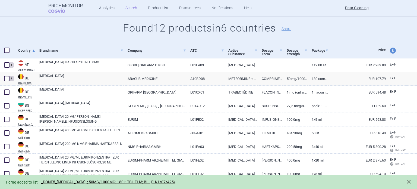
scroll to position [82, 0]
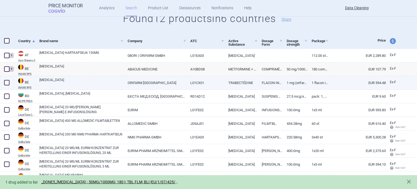
click at [67, 78] on link "[MEDICAL_DATA]" at bounding box center [81, 82] width 84 height 10
select select "EUR"
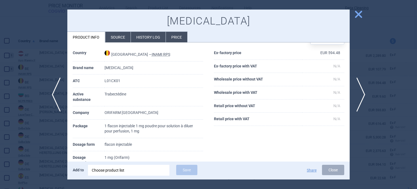
scroll to position [27, 0]
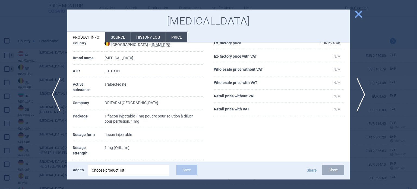
click at [124, 33] on li "Source" at bounding box center [117, 37] width 25 height 11
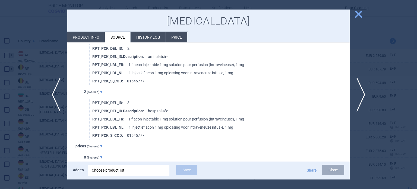
scroll to position [299, 0]
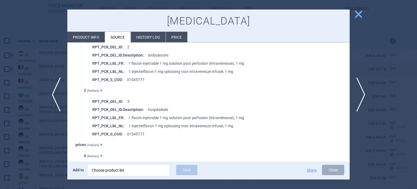
click at [0, 92] on div at bounding box center [208, 94] width 417 height 189
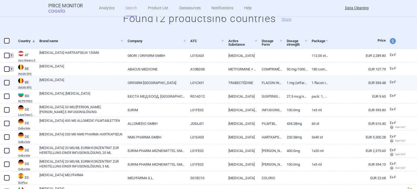
click at [9, 81] on span at bounding box center [6, 82] width 5 height 5
checkbox input "true"
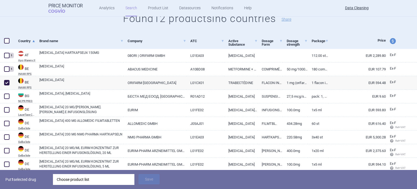
click at [124, 179] on div "Choose product list" at bounding box center [94, 179] width 74 height 11
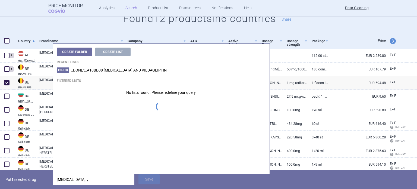
type input "[MEDICAL_DATA]; ;"
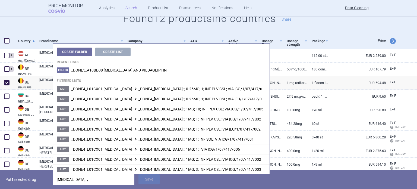
click at [43, 184] on p "Put 1 selected drug" at bounding box center [26, 179] width 43 height 11
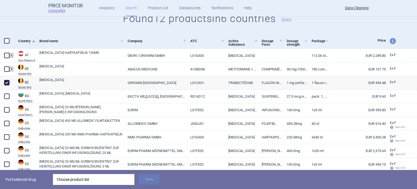
click at [74, 181] on div "Choose product list" at bounding box center [94, 179] width 74 height 11
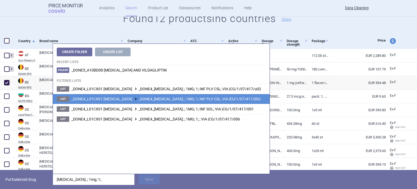
type input "[MEDICAL_DATA]; ; 1mg; 1;"
click at [219, 101] on li "List _DONE4_L01CX01 [MEDICAL_DATA] _DONE4_[MEDICAL_DATA]; ; 1MG; 1; INF PLV CSL…" at bounding box center [161, 99] width 217 height 10
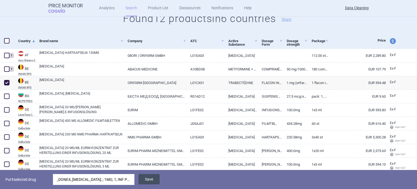
click at [150, 181] on button "Save" at bounding box center [149, 179] width 21 height 10
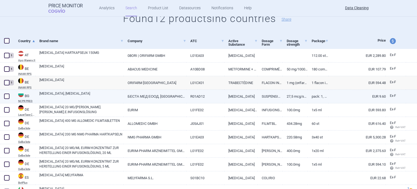
click at [4, 96] on span at bounding box center [6, 95] width 5 height 5
checkbox input "true"
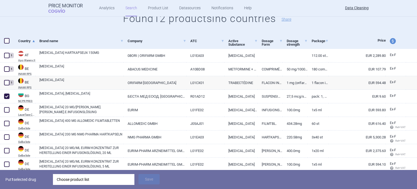
click at [102, 181] on div "Choose product list" at bounding box center [94, 179] width 74 height 11
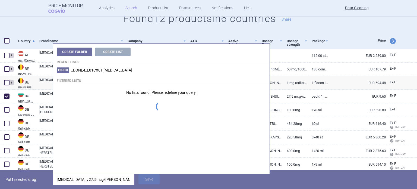
type input "[MEDICAL_DATA]; ; 27.5mcg/[PERSON_NAME];"
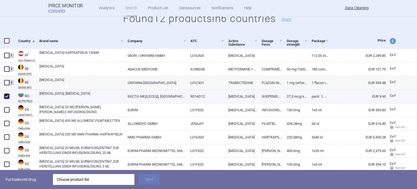
click at [308, 96] on link "Pack: 1, Bottle (glass) in plastic device" at bounding box center [318, 96] width 21 height 13
select select "EUR"
click at [124, 176] on div "Choose product list" at bounding box center [94, 179] width 74 height 11
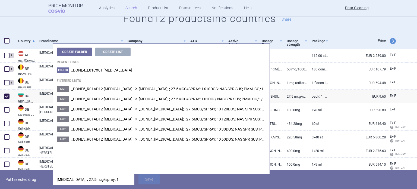
type input "[MEDICAL_DATA]; ; 27.5mcg/spray; 1x"
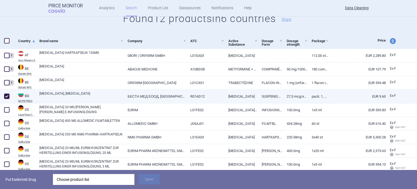
click at [293, 95] on link "27,5 mcg/spray - 120 sprays, -" at bounding box center [295, 96] width 25 height 13
select select "EUR"
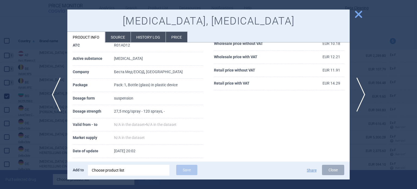
scroll to position [54, 0]
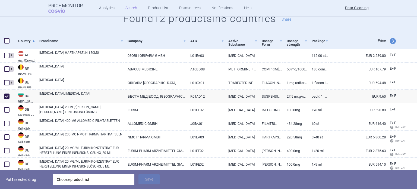
click at [101, 183] on div "Choose product list" at bounding box center [94, 179] width 74 height 11
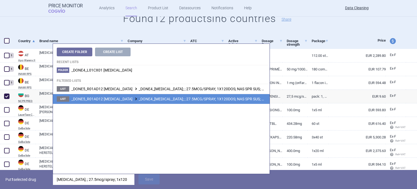
type input "[MEDICAL_DATA]; ; 27.5mcg/spray; 1x120"
click at [225, 98] on span "_DONE5_R01AD12 [MEDICAL_DATA] _DONE4_[MEDICAL_DATA]; ; 27.5MCG/SPRAY; 1X120DOS;…" at bounding box center [187, 99] width 232 height 4
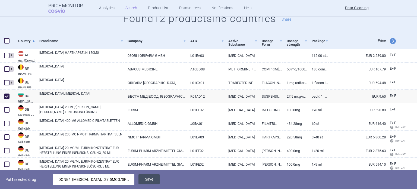
click at [153, 180] on button "Save" at bounding box center [149, 179] width 21 height 10
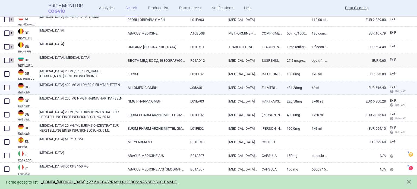
scroll to position [122, 0]
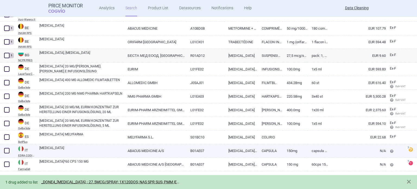
click at [113, 152] on link "[MEDICAL_DATA]" at bounding box center [81, 150] width 84 height 10
select select "EUR"
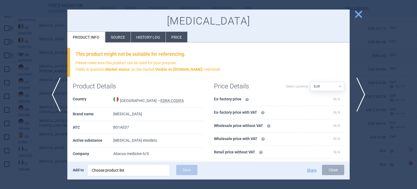
click at [117, 35] on li "Source" at bounding box center [117, 37] width 25 height 11
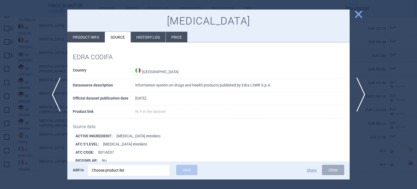
scroll to position [74, 0]
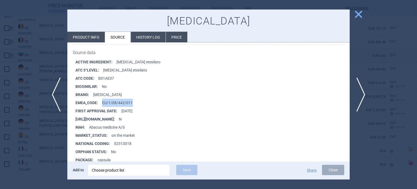
drag, startPoint x: 135, startPoint y: 103, endPoint x: 102, endPoint y: 105, distance: 32.4
click at [102, 105] on li "EMEA_CODE : EU/1/08/442/011" at bounding box center [213, 103] width 274 height 8
copy li "EU/1/08/442/011"
click at [126, 171] on div "Choose product list" at bounding box center [129, 170] width 74 height 11
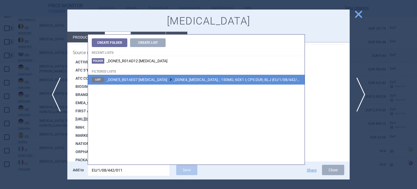
type input "EU/1/08/442/011"
click at [208, 82] on span "_DONE5_B01AE07 [MEDICAL_DATA] _DONE4_[MEDICAL_DATA]; ; 150MG; 60X1 I; CPS DUR; …" at bounding box center [205, 79] width 197 height 4
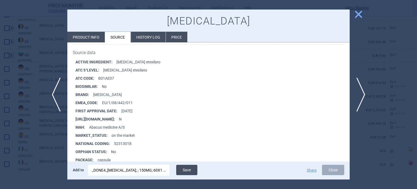
click at [190, 165] on button "Save" at bounding box center [186, 170] width 21 height 10
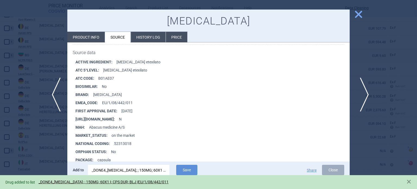
click at [362, 94] on span "next" at bounding box center [363, 94] width 12 height 34
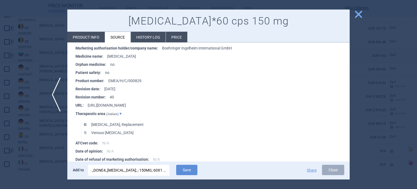
scroll to position [1937, 0]
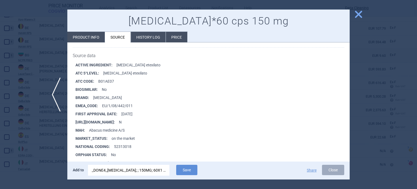
click at [124, 167] on div "_DONE4_[MEDICAL_DATA]; ; 150MG; 60X1 I; CPS DUR; BLJ |EU/1/08/442/011" at bounding box center [129, 170] width 74 height 11
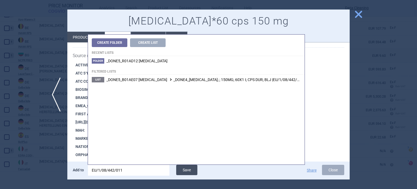
click at [186, 167] on button "Save" at bounding box center [186, 170] width 21 height 10
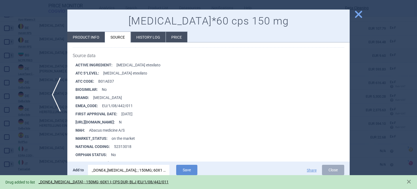
click at [0, 116] on div at bounding box center [208, 94] width 417 height 189
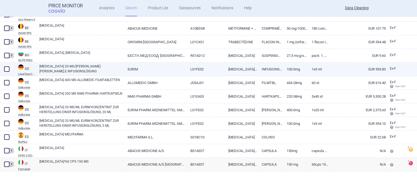
click at [7, 68] on span at bounding box center [6, 68] width 5 height 5
checkbox input "true"
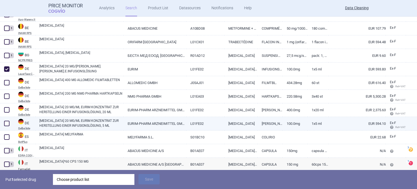
click at [8, 124] on span at bounding box center [6, 123] width 5 height 5
checkbox input "true"
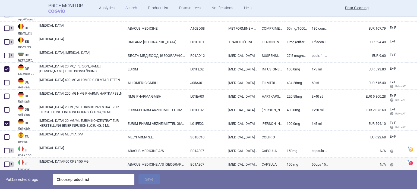
click at [95, 179] on div "Choose product list" at bounding box center [94, 179] width 74 height 11
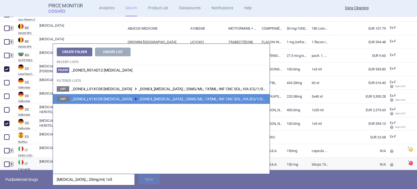
type input "[MEDICAL_DATA]; ; 20mg/ml; 1x5"
click at [242, 101] on li "List _DONE4_L01XC08 [MEDICAL_DATA] _DONE4_[MEDICAL_DATA]; ; 20MG/ML; 1X5ML; INF…" at bounding box center [161, 99] width 217 height 10
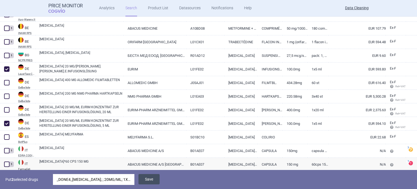
click at [154, 182] on button "Save" at bounding box center [149, 179] width 21 height 10
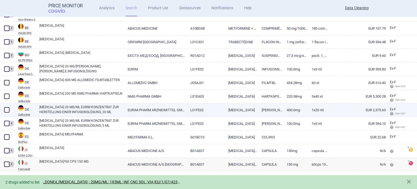
click at [5, 110] on span at bounding box center [6, 109] width 5 height 5
checkbox input "true"
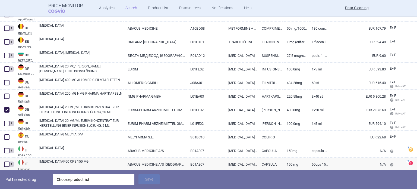
click at [107, 178] on div "Choose product list" at bounding box center [94, 179] width 74 height 11
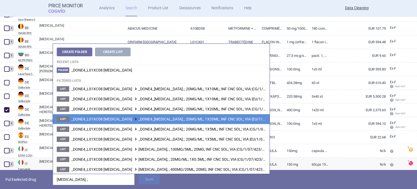
type input "[MEDICAL_DATA]; ;"
click at [206, 119] on span "_DONE4_L01XC08 [MEDICAL_DATA] _DONE4_[MEDICAL_DATA]; ; 20MG/ML; 1X20ML; INF CNC…" at bounding box center [177, 119] width 212 height 4
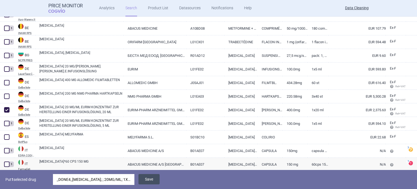
click at [155, 177] on button "Save" at bounding box center [149, 179] width 21 height 10
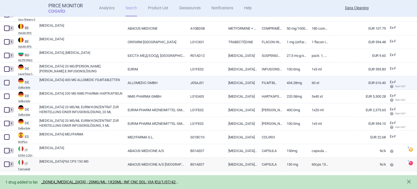
click at [5, 83] on span at bounding box center [6, 82] width 5 height 5
checkbox input "true"
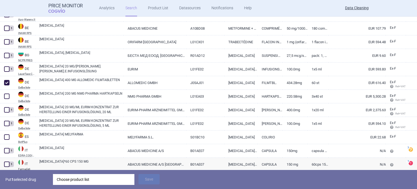
click at [90, 177] on div "Choose product list" at bounding box center [94, 179] width 74 height 11
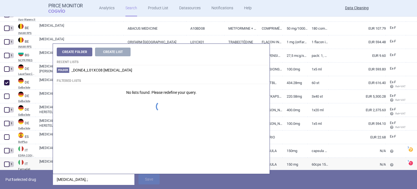
type input "[MEDICAL_DATA]; ;"
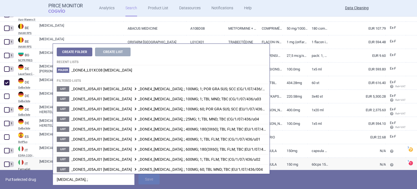
click at [47, 177] on p "Put 1 selected drug" at bounding box center [26, 179] width 43 height 11
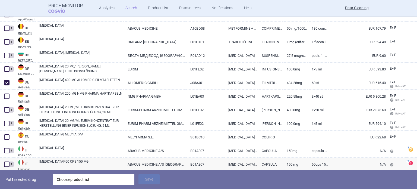
click at [122, 179] on div "Choose product list" at bounding box center [94, 179] width 74 height 11
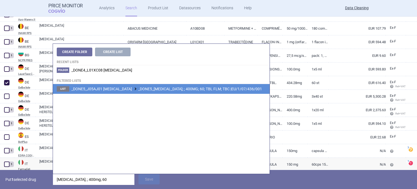
type input "[MEDICAL_DATA]; ; 400mg; 60"
click at [196, 91] on span "_DONE5_J05AJ01 [MEDICAL_DATA] _DONE5_[MEDICAL_DATA]; ; 400MG; 60; TBL FLM; TBC …" at bounding box center [166, 89] width 191 height 4
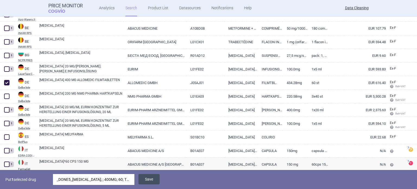
click at [152, 178] on button "Save" at bounding box center [149, 179] width 21 height 10
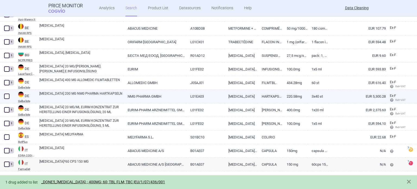
click at [8, 95] on span at bounding box center [6, 95] width 5 height 5
checkbox input "true"
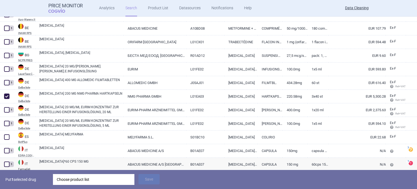
click at [84, 178] on div "Choose product list" at bounding box center [94, 179] width 74 height 11
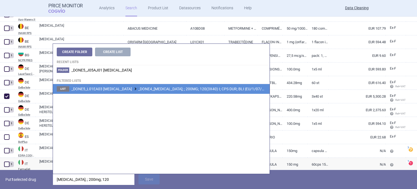
type input "[MEDICAL_DATA]; ; 200mg; 120"
click at [189, 86] on li "List _DONE5_L01EA03 [MEDICAL_DATA] _DONE4_[MEDICAL_DATA]; ; 200MG; 120(3X40) I;…" at bounding box center [161, 89] width 217 height 10
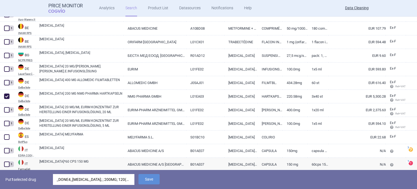
click at [150, 174] on div "Put 1 selected drug _DONE4_[MEDICAL_DATA]; ; 200MG; 120(3X40) I; CPS DUR; BLI |…" at bounding box center [208, 179] width 417 height 19
click at [146, 177] on button "Save" at bounding box center [149, 179] width 21 height 10
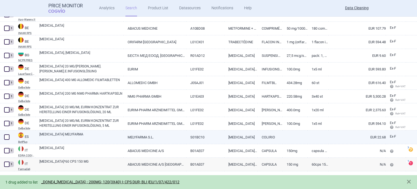
click at [71, 136] on link "[MEDICAL_DATA] MELYFARMA" at bounding box center [81, 137] width 84 height 10
select select "EUR"
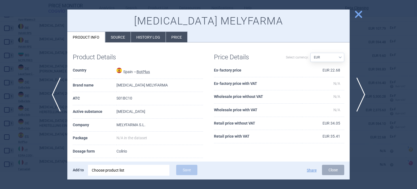
click at [115, 40] on li "Source" at bounding box center [117, 37] width 25 height 11
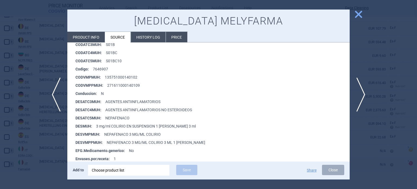
scroll to position [109, 0]
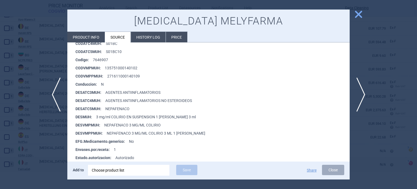
click at [15, 72] on div at bounding box center [208, 94] width 417 height 189
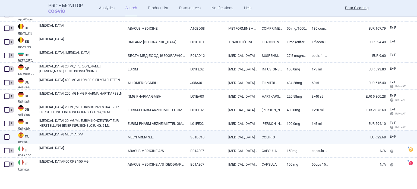
click at [9, 138] on span at bounding box center [6, 136] width 5 height 5
checkbox input "true"
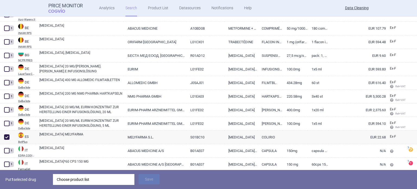
click at [85, 178] on div "Choose product list" at bounding box center [94, 179] width 74 height 11
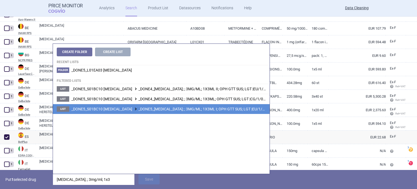
type input "[MEDICAL_DATA]; ; 3mg/ml; 1x3"
click at [174, 113] on li "List _DONE5_S01BC10 [MEDICAL_DATA] _DONE5_[MEDICAL_DATA]; ; 3MG/ML; 1X3ML I; OP…" at bounding box center [161, 109] width 217 height 10
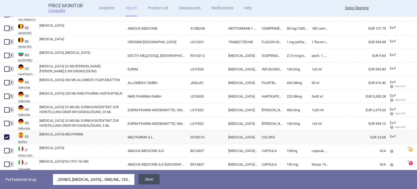
click at [140, 179] on button "Save" at bounding box center [149, 179] width 21 height 10
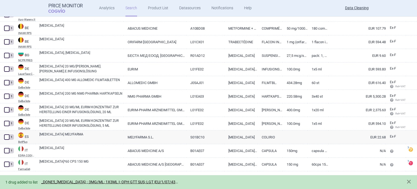
select select "brandName"
select select "newerThan"
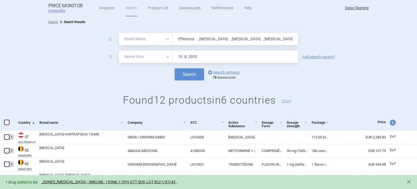
click at [243, 36] on input "Effentora , [MEDICAL_DATA] , [MEDICAL_DATA] , [MEDICAL_DATA] , [MEDICAL_DATA] ,…" at bounding box center [236, 39] width 126 height 12
paste input "[MEDICAL_DATA]"
click at [175, 68] on button "Search" at bounding box center [190, 74] width 30 height 12
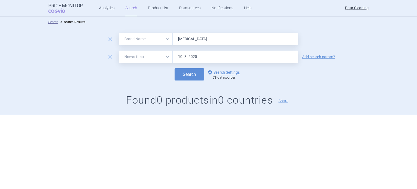
click at [377, 42] on div "remove All Brand Name ATC Company Active Substance Country Newer than [MEDICAL_…" at bounding box center [208, 39] width 417 height 12
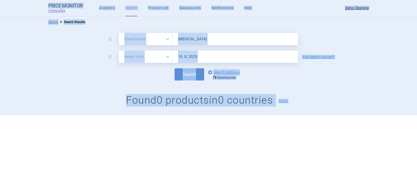
click at [232, 37] on input "[MEDICAL_DATA]" at bounding box center [236, 39] width 126 height 12
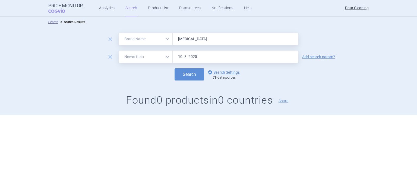
paste input "Binocrit , Abseamed ,"
click at [175, 68] on button "Search" at bounding box center [190, 74] width 30 height 12
paste input "Epoetin"
click at [175, 68] on button "Search" at bounding box center [190, 74] width 30 height 12
click at [87, 91] on div "remove All Brand Name ATC Company Active Substance Country Newer than Epoetin r…" at bounding box center [208, 70] width 417 height 87
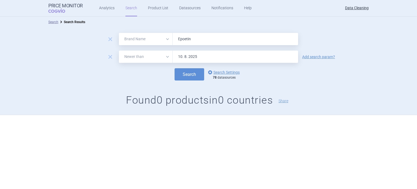
click at [247, 30] on div "remove All Brand Name ATC Company Active Substance Country Newer than Epoetin r…" at bounding box center [208, 70] width 417 height 87
click at [236, 45] on form "remove All Brand Name ATC Company Active Substance Country Newer than Epoetin r…" at bounding box center [208, 57] width 417 height 48
click at [234, 41] on input "Epoetin" at bounding box center [236, 39] width 126 height 12
paste input "Atriance , [MEDICAL_DATA] , Rasilez , [MEDICAL_DATA] , [MEDICAL_DATA] , Aerinaz…"
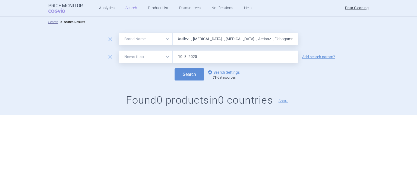
click at [175, 68] on button "Search" at bounding box center [190, 74] width 30 height 12
paste input "[MEDICAL_DATA]"
click at [175, 68] on button "Search" at bounding box center [190, 74] width 30 height 12
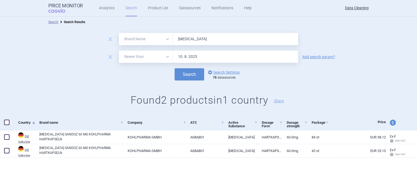
paste input "[MEDICAL_DATA] , Circadin , [MEDICAL_DATA] , Pergoveris , [MEDICAL_DATA] , [MED…"
click at [175, 68] on button "Search" at bounding box center [190, 74] width 30 height 12
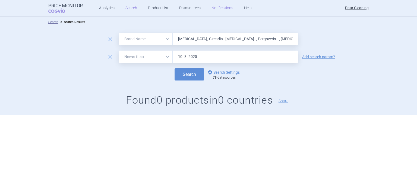
paste input "Astagraf , [MEDICAL_DATA] , [MEDICAL_DATA]"
type input "Astagraf , [MEDICAL_DATA] , [MEDICAL_DATA] ,"
click at [175, 68] on button "Search" at bounding box center [190, 74] width 30 height 12
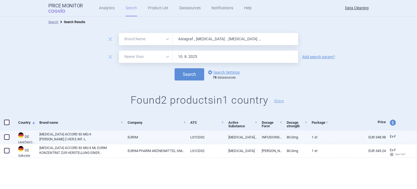
drag, startPoint x: 7, startPoint y: 135, endPoint x: 13, endPoint y: 136, distance: 6.3
click at [7, 135] on span at bounding box center [6, 136] width 5 height 5
checkbox input "true"
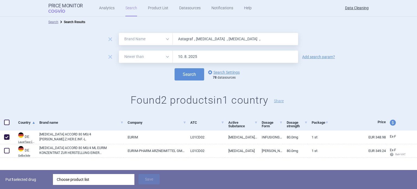
click at [94, 179] on div "Choose product list" at bounding box center [94, 179] width 74 height 11
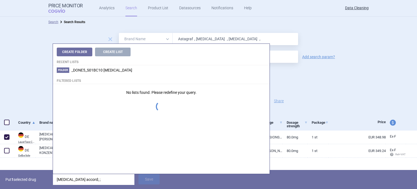
type input "[MEDICAL_DATA] accord; ;"
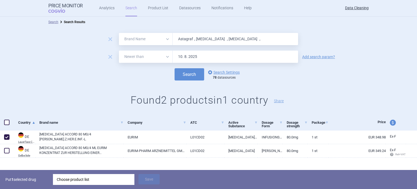
click at [21, 178] on p "Put 1 selected drug" at bounding box center [26, 179] width 43 height 11
click at [85, 176] on div "Choose product list" at bounding box center [94, 179] width 74 height 11
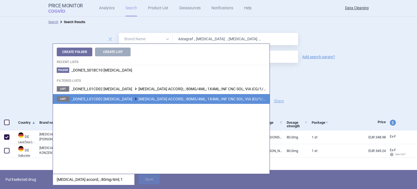
type input "[MEDICAL_DATA] accord; ; 80mg/4ml; 1"
click at [192, 102] on li "List _DONE5_L01CD02 [MEDICAL_DATA] [MEDICAL_DATA] ACCORD; ; 80MG/4ML; 1X4ML; IN…" at bounding box center [161, 99] width 217 height 10
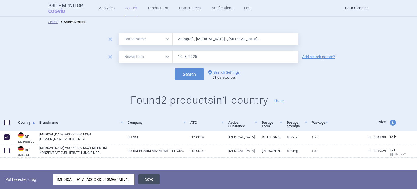
click at [156, 179] on button "Save" at bounding box center [149, 179] width 21 height 10
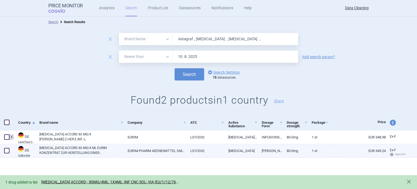
click at [5, 151] on span at bounding box center [6, 150] width 5 height 5
checkbox input "true"
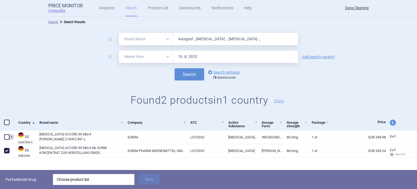
click at [70, 179] on div "Choose product list" at bounding box center [94, 179] width 74 height 11
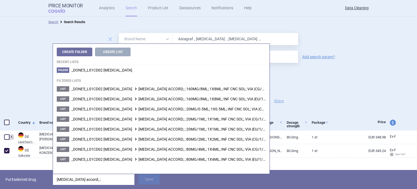
type input "[MEDICAL_DATA] accord; ;"
click at [45, 186] on div "Put 1 selected drug [MEDICAL_DATA] accord; ; Save" at bounding box center [208, 179] width 417 height 19
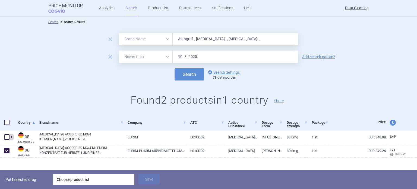
click at [67, 181] on div "Choose product list" at bounding box center [94, 179] width 74 height 11
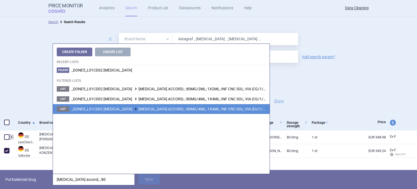
type input "[MEDICAL_DATA] accord; ; 80"
click at [186, 110] on span "_DONE5_L01CD02 [MEDICAL_DATA] [MEDICAL_DATA] ACCORD; ; 80MG/4ML; 1X4ML; INF CNC…" at bounding box center [177, 109] width 212 height 4
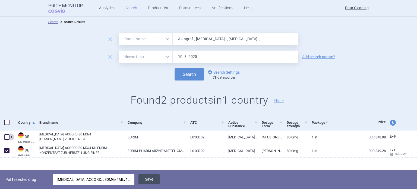
click at [154, 175] on button "Save" at bounding box center [149, 179] width 21 height 10
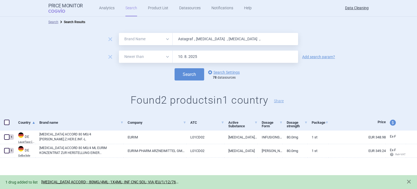
click at [245, 38] on input "Astagraf , [MEDICAL_DATA] , [MEDICAL_DATA] ," at bounding box center [236, 39] width 126 height 12
paste input "[MEDICAL_DATA] , Xelevia , [MEDICAL_DATA] , [PERSON_NAME] , [MEDICAL_DATA] , [M…"
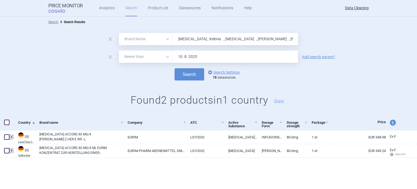
type input "[MEDICAL_DATA] , Xelevia , [MEDICAL_DATA] , [PERSON_NAME] , [MEDICAL_DATA] , [M…"
click at [175, 68] on button "Search" at bounding box center [190, 74] width 30 height 12
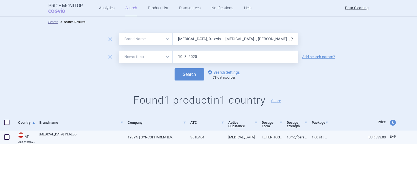
click at [6, 141] on div at bounding box center [7, 137] width 14 height 14
click at [6, 136] on span at bounding box center [6, 136] width 5 height 5
checkbox input "true"
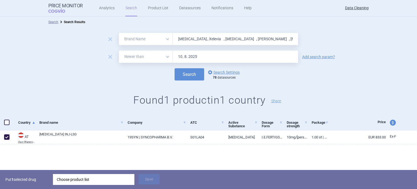
click at [92, 178] on div "Choose product list" at bounding box center [94, 179] width 74 height 11
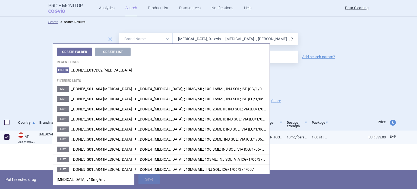
type input "[MEDICAL_DATA]; ; 10mg/ml; 1"
click at [304, 138] on link "10MG/[PERSON_NAME]1DOS V. 0,05ML" at bounding box center [295, 136] width 25 height 13
select select "EUR"
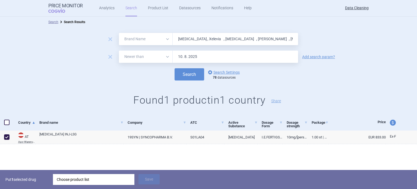
click at [102, 178] on div "Choose product list" at bounding box center [94, 179] width 74 height 11
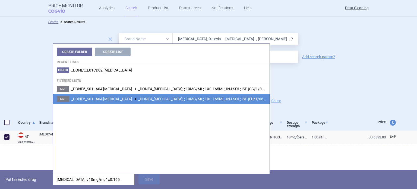
type input "[MEDICAL_DATA]; ; 10mg/ml; 1x0.165"
click at [211, 100] on span "_DONE5_S01LA04 [MEDICAL_DATA] _DONE4_[MEDICAL_DATA]; ; 10MG/ML; 1X0.165ML; INJ …" at bounding box center [175, 99] width 208 height 4
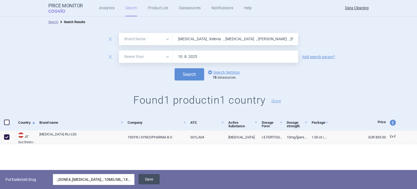
drag, startPoint x: 151, startPoint y: 182, endPoint x: 151, endPoint y: 179, distance: 3.3
click at [151, 182] on button "Save" at bounding box center [149, 179] width 21 height 10
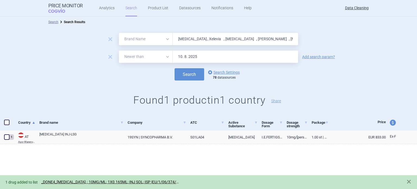
click at [242, 42] on input "[MEDICAL_DATA] , Xelevia , [MEDICAL_DATA] , [PERSON_NAME] , [MEDICAL_DATA] , [M…" at bounding box center [236, 39] width 126 height 12
paste input "[MEDICAL_DATA]"
click at [175, 68] on button "Search" at bounding box center [190, 74] width 30 height 12
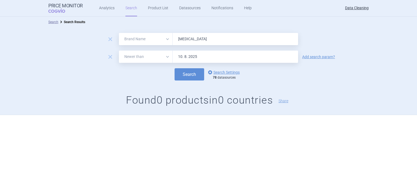
paste input "Exforg , Inovelon , [MEDICAL_DATA] , [GEOGRAPHIC_DATA] , Dafiro , Elapras , Tan…"
type input "Exforg , Inovelon , [MEDICAL_DATA] , [GEOGRAPHIC_DATA] , Dafiro , Elapras , Tan…"
click at [175, 68] on button "Search" at bounding box center [190, 74] width 30 height 12
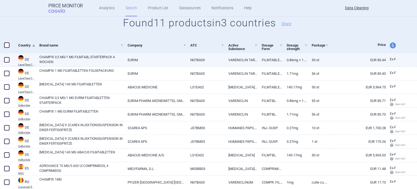
click at [5, 58] on span at bounding box center [6, 59] width 5 height 5
checkbox input "true"
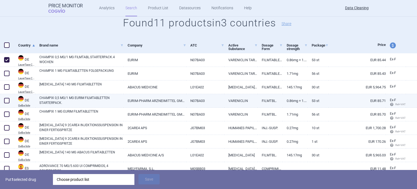
click at [7, 102] on span at bounding box center [6, 100] width 5 height 5
checkbox input "true"
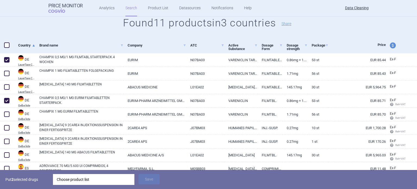
click at [96, 181] on div "Choose product list" at bounding box center [94, 179] width 74 height 11
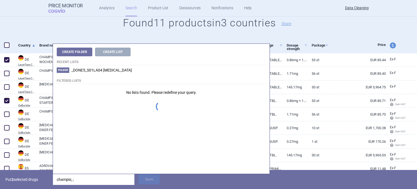
type input "champix; ;"
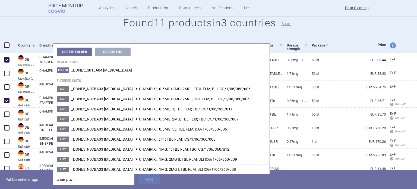
click at [45, 186] on div "Put 2 selected drugs champix; ; Save" at bounding box center [208, 179] width 417 height 19
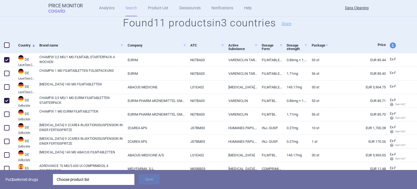
click at [68, 179] on div "Choose product list" at bounding box center [94, 179] width 74 height 11
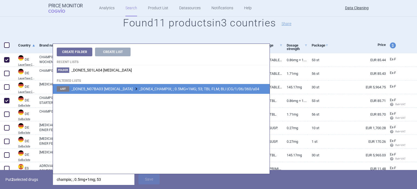
type input "champix; ; 0.5mg+1mg; 53"
click at [203, 92] on li "List _DONE5_N07BA03 [MEDICAL_DATA] _DONE4_CHAMPIX; ; 0.5MG+1MG; 53; TBL FLM; BL…" at bounding box center [161, 89] width 217 height 10
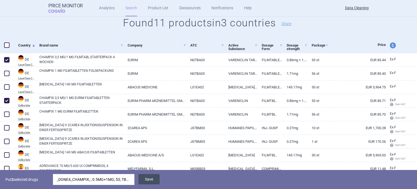
click at [156, 183] on button "Save" at bounding box center [149, 179] width 21 height 10
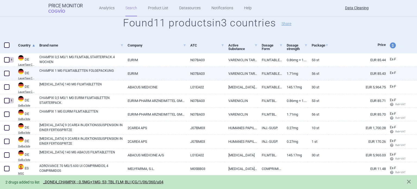
click at [5, 75] on span at bounding box center [6, 73] width 5 height 5
checkbox input "true"
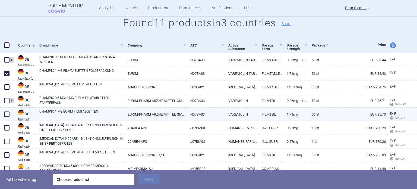
click at [6, 114] on span at bounding box center [6, 113] width 5 height 5
checkbox input "true"
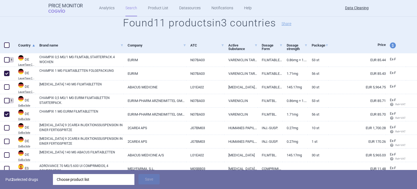
click at [90, 181] on div "Choose product list" at bounding box center [94, 179] width 74 height 11
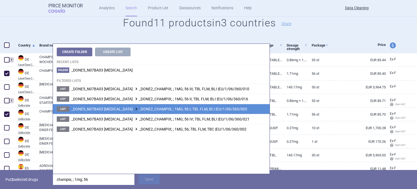
type input "champix; ; 1mg; 56"
click at [201, 108] on span "_DONE5_N07BA03 [MEDICAL_DATA] _DONE2_CHAMPIX; ; 1MG; 56 I; TBL FLM; BLI |EU/1/0…" at bounding box center [159, 109] width 176 height 4
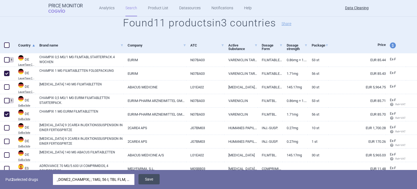
click at [152, 178] on button "Save" at bounding box center [149, 179] width 21 height 10
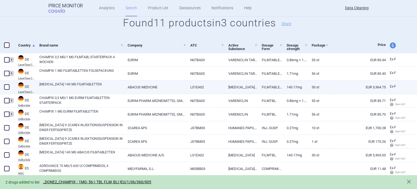
click at [4, 87] on span at bounding box center [7, 87] width 8 height 8
checkbox input "true"
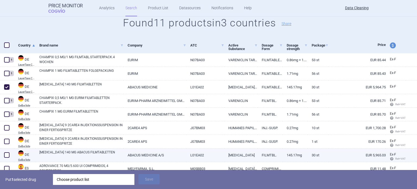
click at [6, 155] on span at bounding box center [6, 154] width 5 height 5
checkbox input "true"
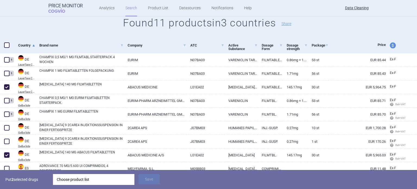
click at [88, 185] on div "Put 2 selected drugs Choose product list Save" at bounding box center [208, 179] width 417 height 19
click at [89, 179] on div "Choose product list" at bounding box center [94, 179] width 74 height 11
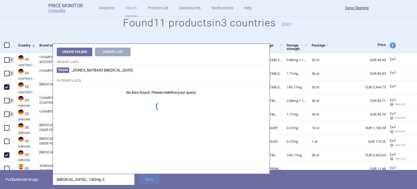
type input "[MEDICAL_DATA]; ; 140mg; 30"
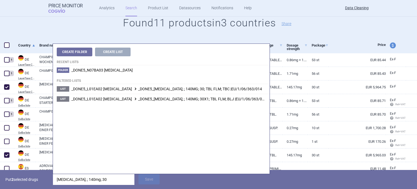
click at [32, 184] on p "Put 2 selected drugs" at bounding box center [26, 179] width 43 height 11
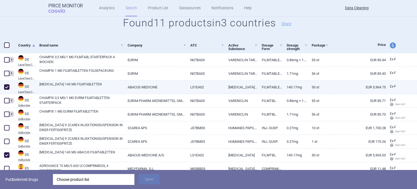
click at [82, 85] on link "[MEDICAL_DATA] 140 MG FILMTABLETTEN" at bounding box center [81, 87] width 84 height 10
select select "EUR"
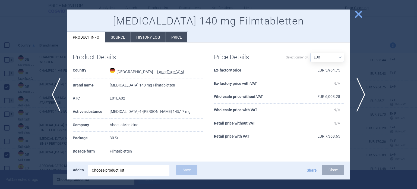
scroll to position [27, 0]
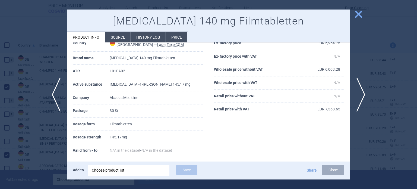
click at [120, 38] on li "Source" at bounding box center [117, 37] width 25 height 11
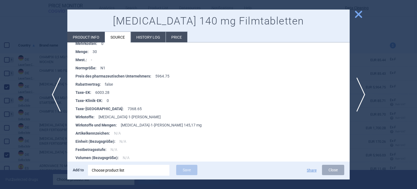
scroll to position [451, 0]
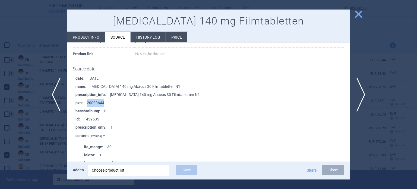
drag, startPoint x: 119, startPoint y: 102, endPoint x: 86, endPoint y: 102, distance: 33.4
click at [86, 102] on li "pzn : 20099644" at bounding box center [213, 103] width 274 height 8
copy li "20099644"
click at [0, 98] on div at bounding box center [208, 94] width 417 height 189
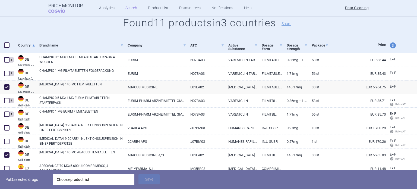
click at [79, 179] on div "Choose product list" at bounding box center [94, 179] width 74 height 11
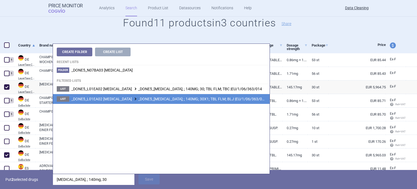
click at [186, 100] on span "_DONE5_L01EA02 [MEDICAL_DATA] _DONE5_[MEDICAL_DATA]; ; 140MG; 30X1; TBL FLM; BL…" at bounding box center [168, 99] width 195 height 4
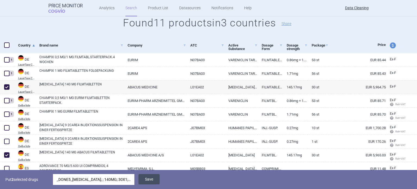
click at [152, 180] on button "Save" at bounding box center [149, 179] width 21 height 10
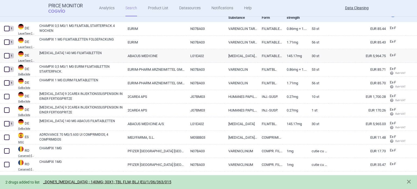
scroll to position [109, 0]
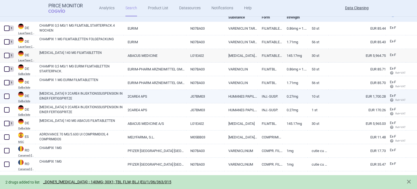
click at [9, 95] on span at bounding box center [6, 95] width 5 height 5
checkbox input "true"
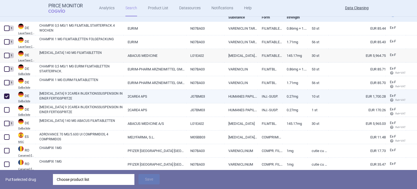
scroll to position [128, 0]
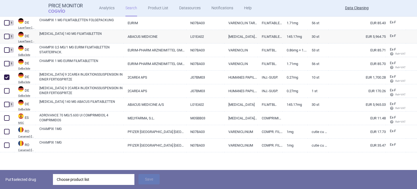
click at [83, 178] on div "Choose product list" at bounding box center [94, 179] width 74 height 11
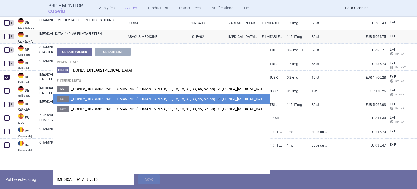
type input "[MEDICAL_DATA] 9; ; ; 10"
click at [230, 101] on span "_DONE5_J07BM03 PAPILLOMAVIRUS (HUMAN TYPES 6, 11, 16, 18, 31, 33, 45, 52, 58) _…" at bounding box center [213, 99] width 284 height 4
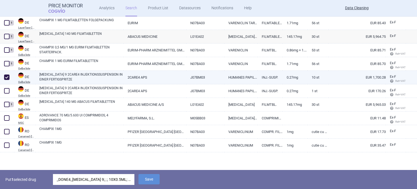
click at [110, 78] on link "[MEDICAL_DATA] 9 2CARE4 INJEKTIONSSUSPENSION IN EINER FERTIGSPRITZE" at bounding box center [81, 77] width 84 height 10
select select "EUR"
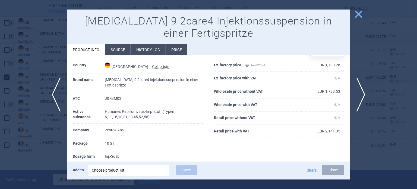
scroll to position [27, 0]
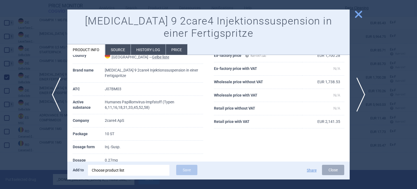
click at [0, 56] on div at bounding box center [208, 94] width 417 height 189
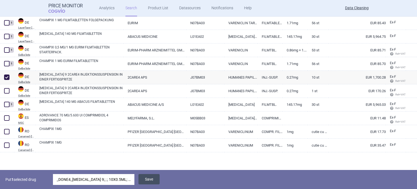
click at [157, 182] on button "Save" at bounding box center [149, 179] width 21 height 10
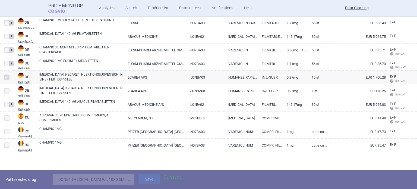
select select "brandName"
select select "newerThan"
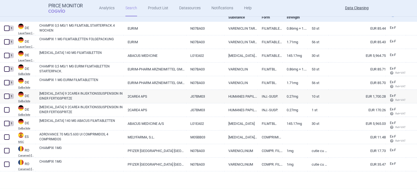
scroll to position [109, 0]
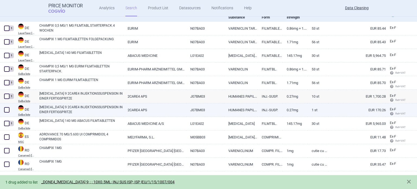
click at [7, 112] on span at bounding box center [6, 109] width 5 height 5
checkbox input "true"
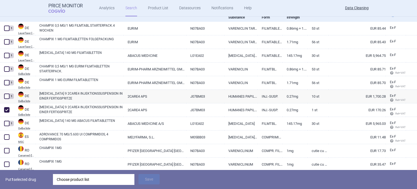
click at [119, 178] on div "Choose product list" at bounding box center [94, 179] width 74 height 11
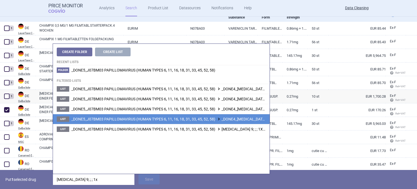
type input "[MEDICAL_DATA] 9; ; ; 1x"
click at [239, 120] on span "_DONE5_J07BM03 PAPILLOMAVIRUS (HUMAN TYPES 6, 11, 16, 18, 31, 33, 45, 52, 58) _…" at bounding box center [208, 119] width 275 height 4
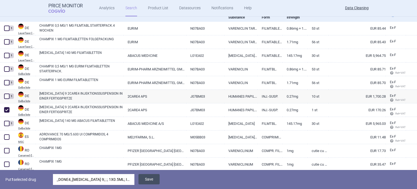
click at [152, 182] on button "Save" at bounding box center [149, 179] width 21 height 10
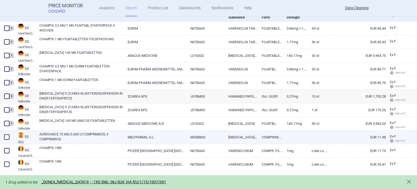
click at [4, 136] on span at bounding box center [6, 136] width 5 height 5
checkbox input "true"
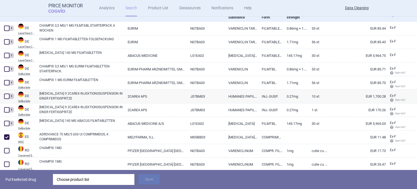
click at [112, 180] on div "Choose product list" at bounding box center [94, 179] width 74 height 11
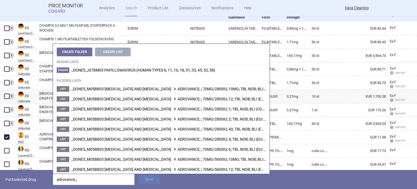
type input "adrovance; ;"
click at [38, 184] on p "Put 1 selected drug" at bounding box center [26, 179] width 43 height 11
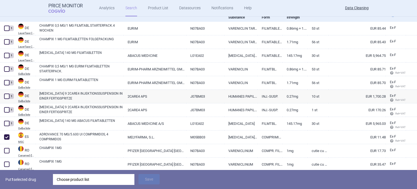
click at [115, 179] on div "Choose product list" at bounding box center [94, 179] width 74 height 11
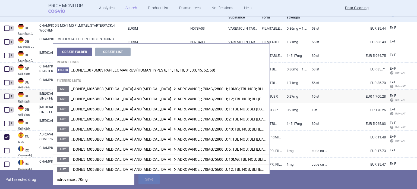
type input "adrovance; ; 70mg/"
click at [22, 177] on p "Put 1 selected drug" at bounding box center [26, 179] width 43 height 11
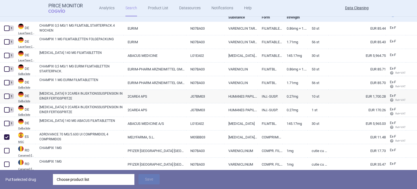
click at [91, 181] on div "Choose product list" at bounding box center [94, 179] width 74 height 11
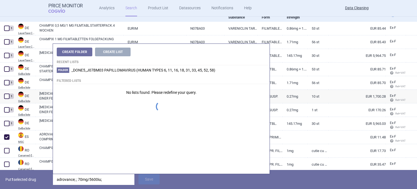
type input "adrovance; ; 70mg/5600iu;"
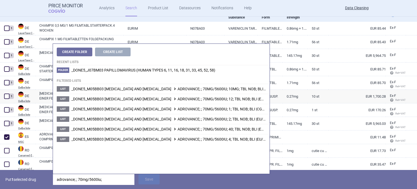
drag, startPoint x: 35, startPoint y: 181, endPoint x: 40, endPoint y: 180, distance: 5.0
click at [36, 181] on p "Put 1 selected drug" at bounding box center [26, 179] width 43 height 11
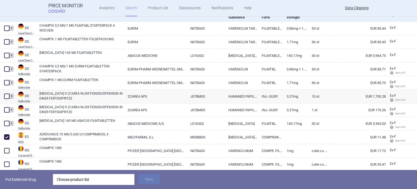
click at [73, 185] on div "Choose product list" at bounding box center [94, 179] width 74 height 11
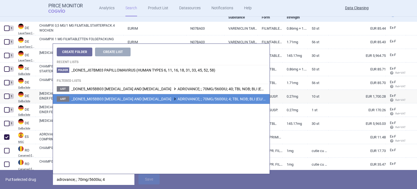
type input "adrovance; ; 70mg/5600iu; 4"
click at [222, 100] on span "_DONE5_M05BB03 [MEDICAL_DATA] AND [MEDICAL_DATA] ADROVANCE; ; 70MG/5600IU; 4; T…" at bounding box center [179, 99] width 216 height 4
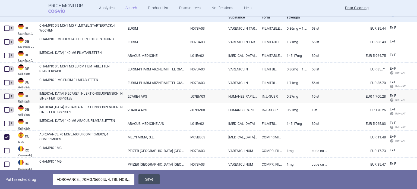
click at [149, 181] on button "Save" at bounding box center [149, 179] width 21 height 10
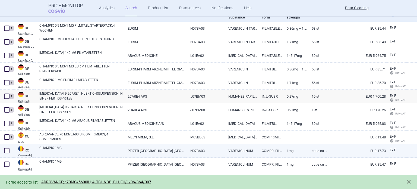
click at [5, 152] on span at bounding box center [6, 150] width 5 height 5
checkbox input "true"
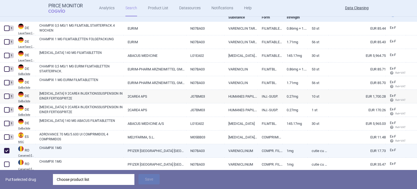
click at [73, 146] on link "CHAMPIX 1MG" at bounding box center [81, 150] width 84 height 10
select select "EUR"
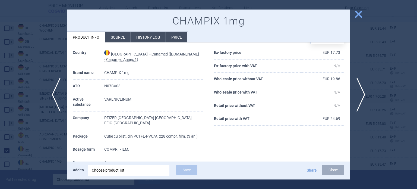
scroll to position [27, 0]
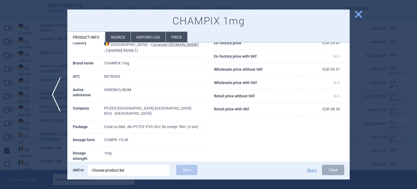
click at [10, 131] on div at bounding box center [208, 94] width 417 height 189
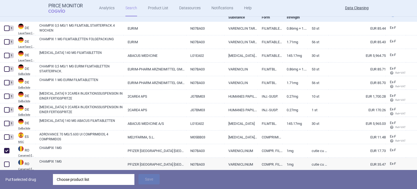
click at [87, 177] on div "Choose product list" at bounding box center [94, 179] width 74 height 11
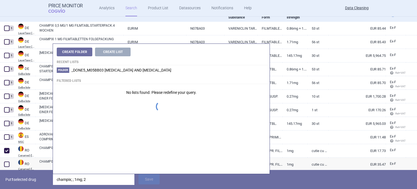
type input "champix; ; 1mg; 28"
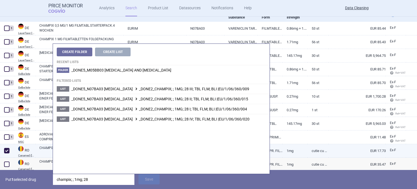
click at [45, 150] on link "CHAMPIX 1MG" at bounding box center [81, 150] width 84 height 10
select select "EUR"
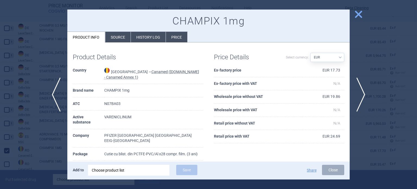
click at [0, 124] on div at bounding box center [208, 94] width 417 height 189
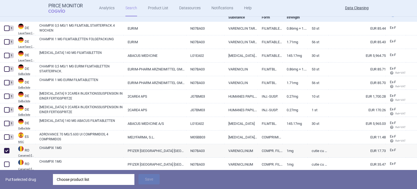
click at [64, 179] on div "Choose product list" at bounding box center [94, 179] width 74 height 11
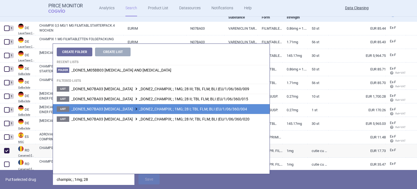
click at [181, 109] on span "_DONE5_N07BA03 [MEDICAL_DATA] _DONE2_CHAMPIX; ; 1MG; 28 I; TBL FLM; BLI |EU/1/0…" at bounding box center [159, 109] width 176 height 4
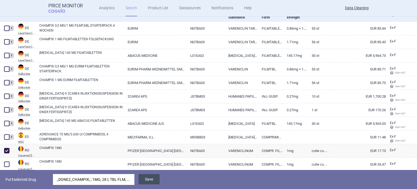
click at [149, 182] on button "Save" at bounding box center [149, 179] width 21 height 10
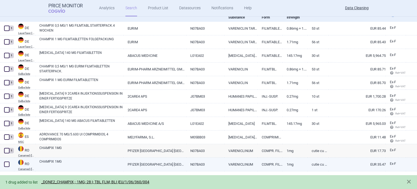
click at [3, 163] on span at bounding box center [7, 164] width 8 height 8
checkbox input "true"
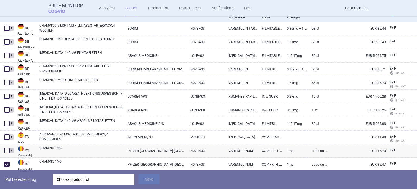
click at [73, 176] on div "Choose product list" at bounding box center [94, 179] width 74 height 11
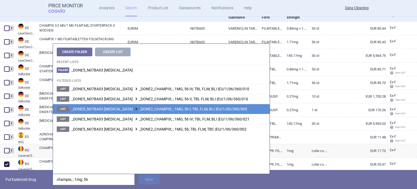
type input "champix; ; 1mg; 56"
click at [198, 109] on span "_DONE5_N07BA03 [MEDICAL_DATA] _DONE2_CHAMPIX; ; 1MG; 56 I; TBL FLM; BLI |EU/1/0…" at bounding box center [159, 109] width 176 height 4
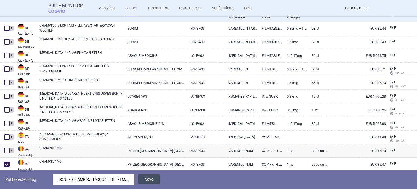
click at [156, 177] on button "Save" at bounding box center [149, 179] width 21 height 10
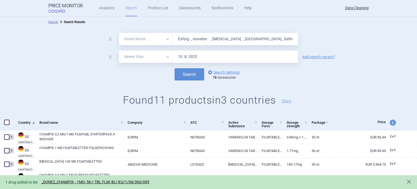
click at [241, 37] on input "Exforg , Inovelon , [MEDICAL_DATA] , [GEOGRAPHIC_DATA] , Dafiro , Elapras , Tan…" at bounding box center [236, 39] width 126 height 12
paste input "Actoplus"
click at [175, 68] on button "Search" at bounding box center [190, 74] width 30 height 12
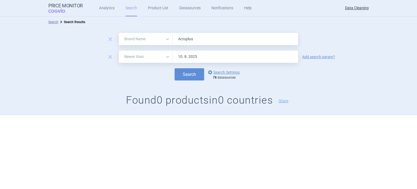
click at [240, 44] on input "Actoplus" at bounding box center [236, 39] width 126 height 12
paste input "Saven , [MEDICAL_DATA] , [MEDICAL_DATA] , [MEDICAL_DATA] , [MEDICAL_DATA] , Bar…"
type input "Saven , [MEDICAL_DATA] , [MEDICAL_DATA] , [MEDICAL_DATA] , [MEDICAL_DATA] , Bar…"
click at [175, 68] on button "Search" at bounding box center [190, 74] width 30 height 12
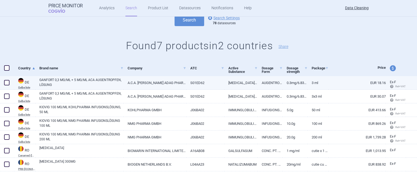
click at [7, 83] on span at bounding box center [6, 82] width 5 height 5
checkbox input "true"
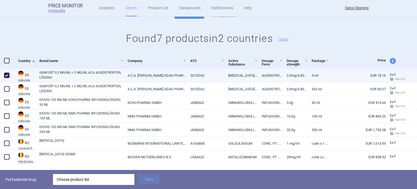
scroll to position [73, 0]
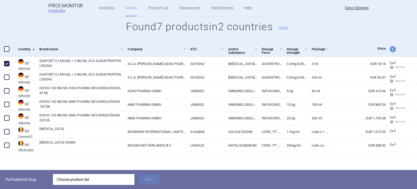
click at [98, 182] on div "Choose product list" at bounding box center [94, 179] width 74 height 11
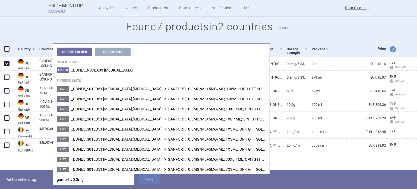
type input "ganfort; ; 0.3mg/"
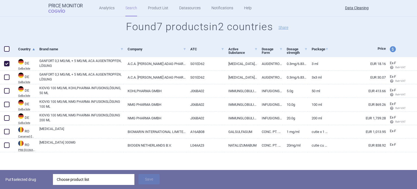
click at [51, 179] on div "Put 1 selected drug Choose product list Save" at bounding box center [208, 179] width 417 height 19
click at [68, 179] on div "Choose product list" at bounding box center [94, 179] width 74 height 11
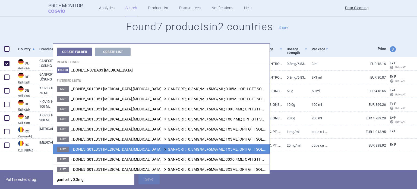
scroll to position [20, 0]
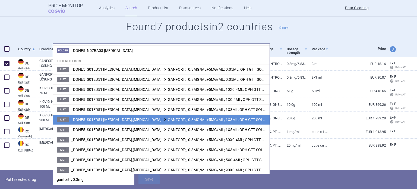
type input "ganfort; ; 0.3mg"
click at [208, 119] on span "_DONE5_S01ED51 [MEDICAL_DATA],[MEDICAL_DATA] GANFORT; ; 0.3MG/ML+5MG/ML; 1X3ML;…" at bounding box center [187, 119] width 233 height 4
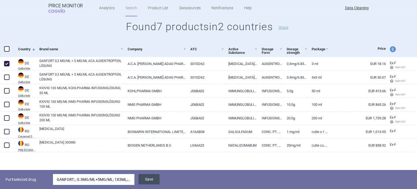
click at [148, 179] on button "Save" at bounding box center [149, 179] width 21 height 10
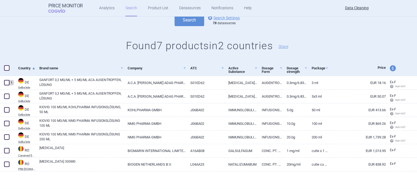
scroll to position [54, 0]
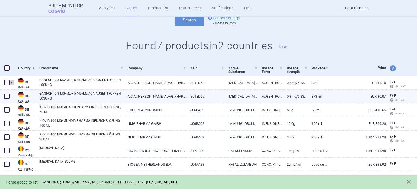
click at [2, 97] on div at bounding box center [7, 97] width 14 height 14
click at [6, 96] on span at bounding box center [6, 95] width 5 height 5
checkbox input "true"
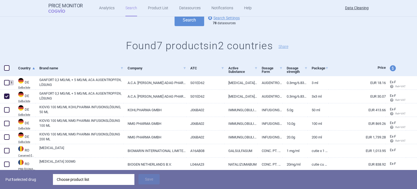
click at [84, 183] on div "Choose product list" at bounding box center [94, 179] width 74 height 11
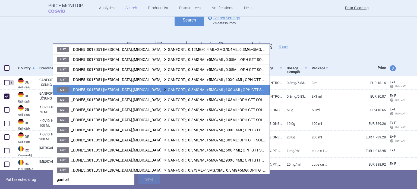
scroll to position [40, 0]
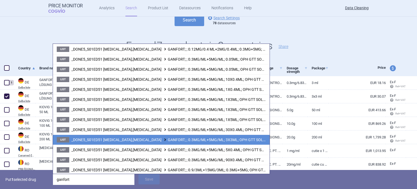
type input "ganfort"
click at [163, 140] on span "_DONE5_S01ED51 [MEDICAL_DATA],[MEDICAL_DATA] GANFORT; ; 0.3MG/ML+5MG/ML; 3X3ML;…" at bounding box center [187, 139] width 233 height 4
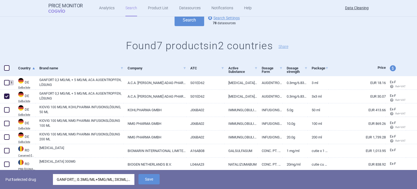
drag, startPoint x: 153, startPoint y: 179, endPoint x: 147, endPoint y: 170, distance: 10.6
click at [153, 179] on button "Save" at bounding box center [149, 179] width 21 height 10
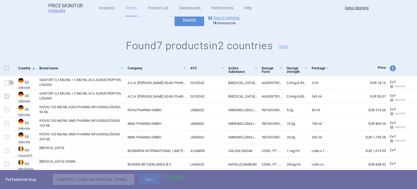
scroll to position [54, 0]
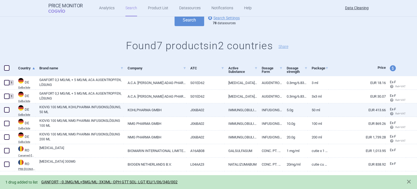
click at [12, 109] on div at bounding box center [7, 110] width 14 height 14
click at [10, 111] on span at bounding box center [7, 110] width 8 height 8
checkbox input "true"
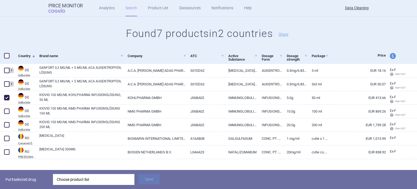
scroll to position [73, 0]
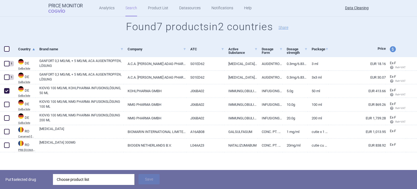
click at [105, 176] on div "Choose product list" at bounding box center [94, 179] width 74 height 11
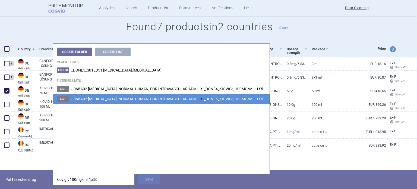
type input "kiovig; ; 100mg/ml; 1x50"
click at [232, 97] on span "J06BA02 [MEDICAL_DATA], NORMAL HUMAN, FOR INTRAVASCULAR ADM. _DONE5_KIOVIG; ; 1…" at bounding box center [198, 99] width 255 height 4
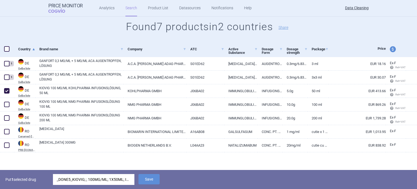
click at [112, 180] on div "_DONE5_KIOVIG; ; 100MG/ML; 1X50ML; INF SOL; VIA |EU/1/05/329/003" at bounding box center [94, 179] width 74 height 11
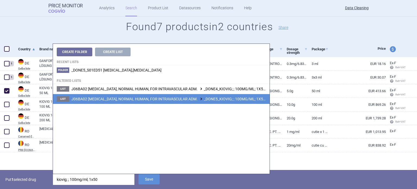
drag, startPoint x: 57, startPoint y: 182, endPoint x: 88, endPoint y: 182, distance: 31.8
click at [88, 182] on input "kiovig; ; 100mg/ml; 1x50" at bounding box center [94, 179] width 82 height 11
click at [146, 180] on button "Save" at bounding box center [149, 179] width 21 height 10
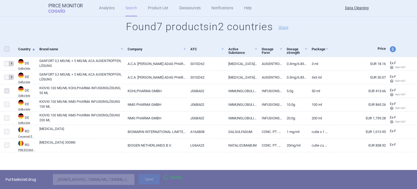
scroll to position [54, 0]
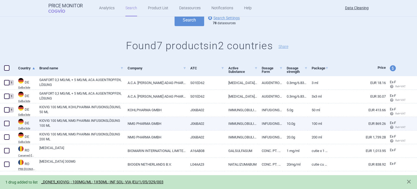
click at [6, 124] on span at bounding box center [6, 123] width 5 height 5
checkbox input "true"
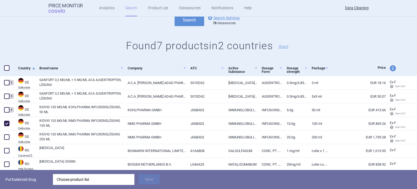
click at [96, 180] on div "Choose product list" at bounding box center [94, 179] width 74 height 11
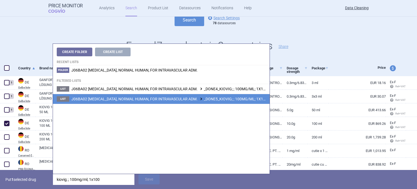
type input "kiovig; ; 100mg/ml; 1x100"
click at [242, 101] on span "J06BA02 [MEDICAL_DATA], NORMAL HUMAN, FOR INTRAVASCULAR ADM. _DONE5_KIOVIG; ; 1…" at bounding box center [199, 99] width 257 height 4
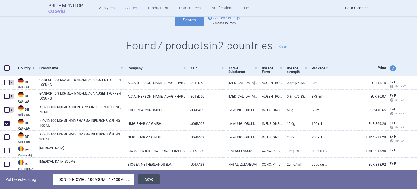
click at [147, 182] on button "Save" at bounding box center [149, 179] width 21 height 10
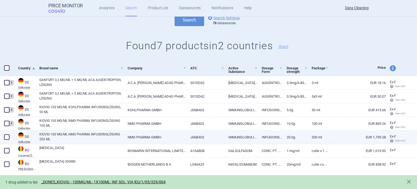
click at [3, 136] on span at bounding box center [7, 137] width 8 height 8
checkbox input "true"
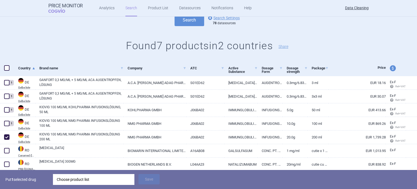
click at [72, 174] on div "Choose product list" at bounding box center [94, 179] width 74 height 11
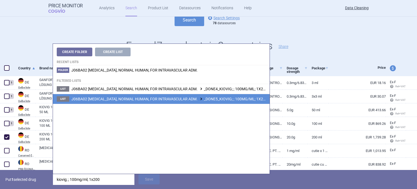
type input "kiovig; ; 100mg/ml; 1x200"
click at [200, 99] on span "J06BA02 [MEDICAL_DATA], NORMAL HUMAN, FOR INTRAVASCULAR ADM. _DONE5_KIOVIG; ; 1…" at bounding box center [199, 99] width 257 height 4
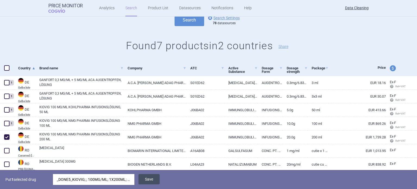
click at [152, 182] on button "Save" at bounding box center [149, 179] width 21 height 10
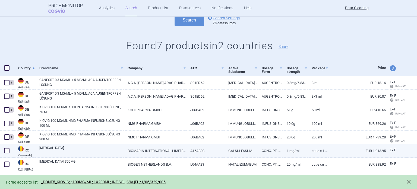
click at [8, 150] on span at bounding box center [6, 150] width 5 height 5
checkbox input "true"
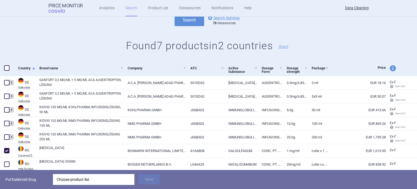
click at [87, 180] on div "Choose product list" at bounding box center [94, 179] width 74 height 11
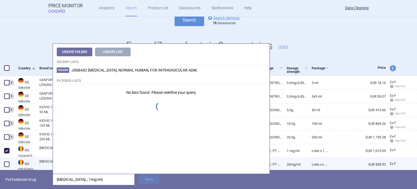
type input "[MEDICAL_DATA]; ; 1mg/ml;"
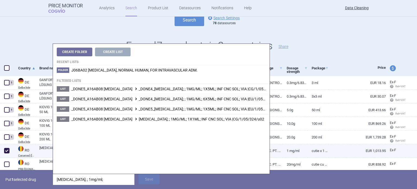
click at [308, 151] on link "Cutie x 1 [MEDICAL_DATA]. x 5 m conc. pt. sol. perf. (3 ani flacon nedeschis)" at bounding box center [318, 150] width 21 height 13
select select "EUR"
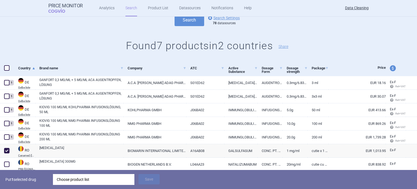
click at [122, 175] on div "Choose product list" at bounding box center [94, 179] width 74 height 11
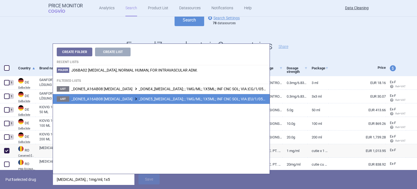
type input "[MEDICAL_DATA]; ; 1mg/ml; 1x5"
click at [198, 100] on span "_DONE5_A16AB08 [MEDICAL_DATA] _DONE5_[MEDICAL_DATA]; ; 1MG/ML; 1X5ML; INF CNC S…" at bounding box center [175, 99] width 208 height 4
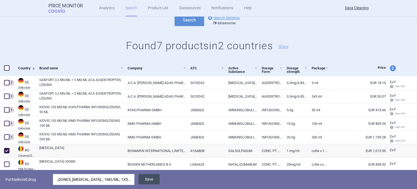
click at [154, 179] on button "Save" at bounding box center [149, 179] width 21 height 10
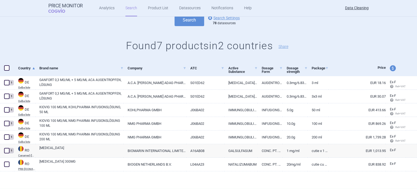
scroll to position [54, 0]
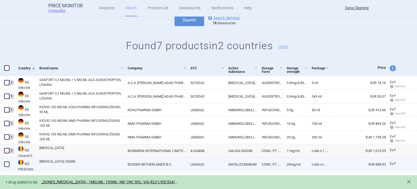
drag, startPoint x: 8, startPoint y: 164, endPoint x: 53, endPoint y: 169, distance: 46.0
click at [8, 164] on span at bounding box center [6, 163] width 5 height 5
checkbox input "true"
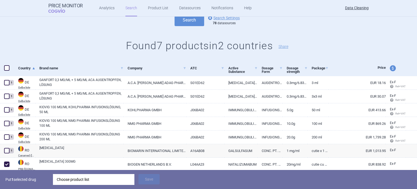
click at [85, 180] on div "Choose product list" at bounding box center [94, 179] width 74 height 11
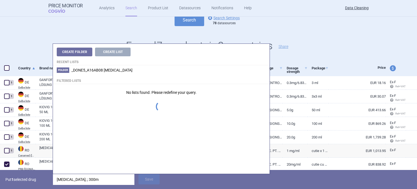
type input "[MEDICAL_DATA]; ; 300mg"
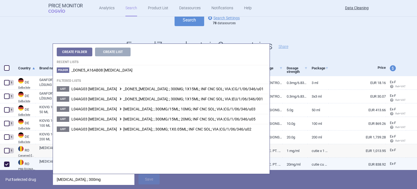
click at [288, 164] on link "20mg/ml" at bounding box center [295, 164] width 25 height 13
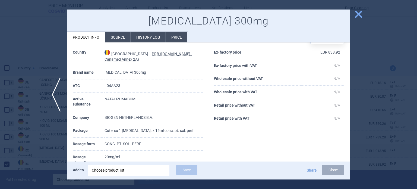
scroll to position [27, 0]
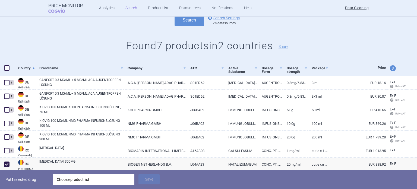
click at [102, 182] on div "Choose product list" at bounding box center [94, 179] width 74 height 11
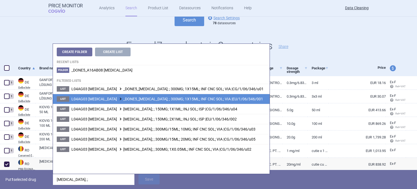
click at [194, 96] on li "List L04AG03 [MEDICAL_DATA] _DONE5_[MEDICAL_DATA]; ; 300MG; 1X15ML; INF CNC SOL…" at bounding box center [161, 99] width 217 height 10
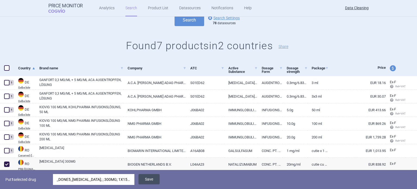
click at [147, 183] on button "Save" at bounding box center [149, 179] width 21 height 10
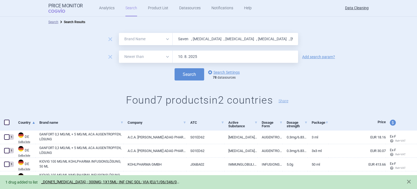
click at [231, 38] on input "Saven , [MEDICAL_DATA] , [MEDICAL_DATA] , [MEDICAL_DATA] , [MEDICAL_DATA] , Bar…" at bounding box center [236, 39] width 126 height 12
paste input "Gammagard"
click at [175, 68] on button "Search" at bounding box center [190, 74] width 30 height 12
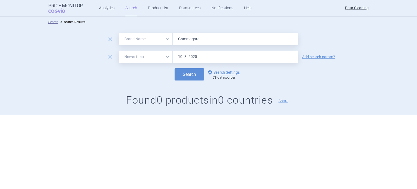
paste input "[MEDICAL_DATA] , [MEDICAL_DATA] , Corlentor , [MEDICAL_DATA] , [MEDICAL_DATA] ,…"
click at [175, 68] on button "Search" at bounding box center [190, 74] width 30 height 12
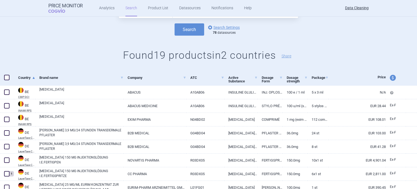
scroll to position [54, 0]
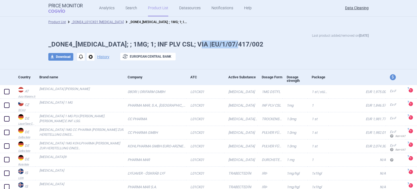
drag, startPoint x: 236, startPoint y: 44, endPoint x: 196, endPoint y: 45, distance: 40.2
click at [196, 45] on h1 "_DONE4_[MEDICAL_DATA]; ; 1MG; 1; INF PLV CSL; VIA |EU/1/07/417/002" at bounding box center [208, 44] width 321 height 8
copy h1 "/1/07/417/00"
click at [101, 21] on link "_DONE4_L01CX01 [MEDICAL_DATA]" at bounding box center [97, 22] width 52 height 4
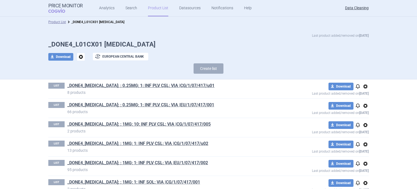
click at [142, 180] on link "_DONE4_[MEDICAL_DATA]; ; 1MG; 1; INF SOL; VIA |CG/1/07/417/001" at bounding box center [133, 182] width 133 height 6
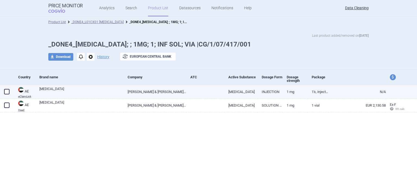
click at [192, 92] on link at bounding box center [205, 90] width 38 height 10
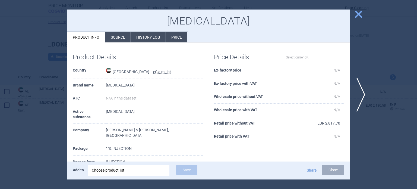
select select "EUR"
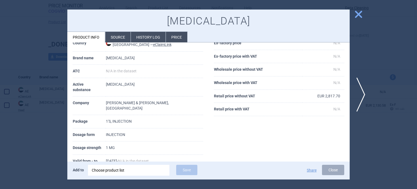
click at [119, 37] on li "Source" at bounding box center [117, 37] width 25 height 11
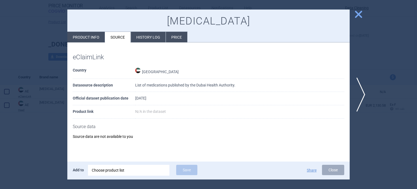
drag, startPoint x: 17, startPoint y: 75, endPoint x: 141, endPoint y: 16, distance: 137.5
click at [18, 74] on div at bounding box center [208, 94] width 417 height 189
